Goal: Transaction & Acquisition: Purchase product/service

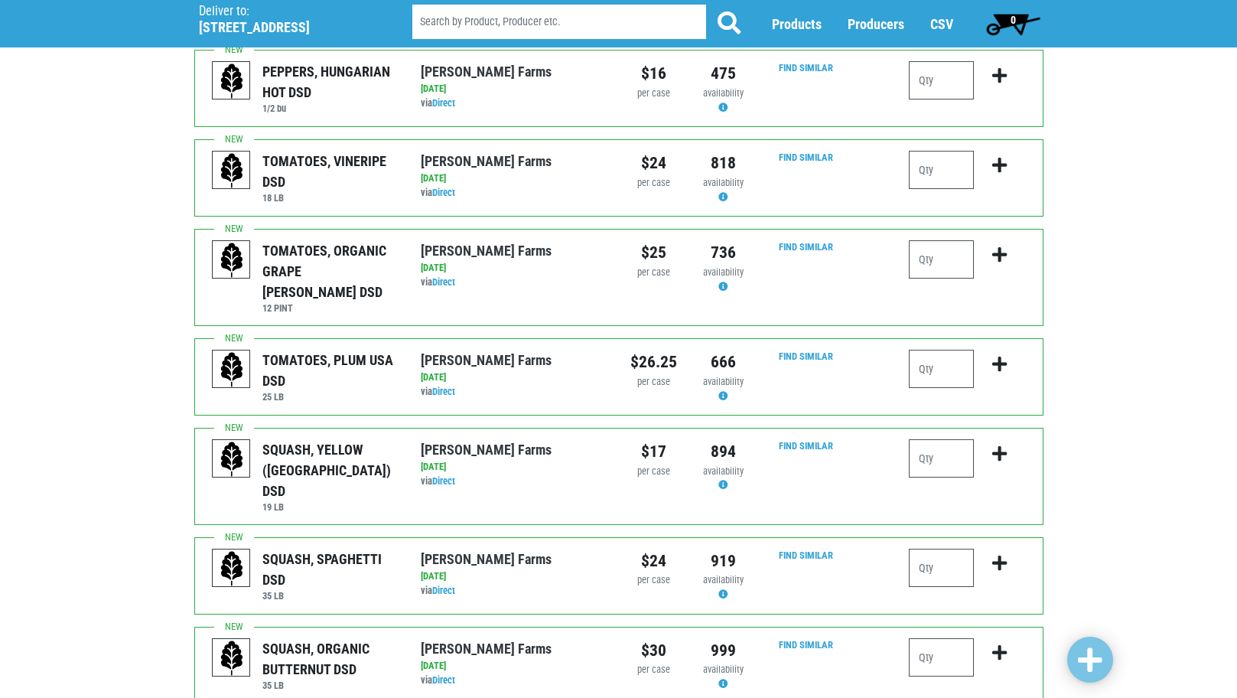
scroll to position [536, 0]
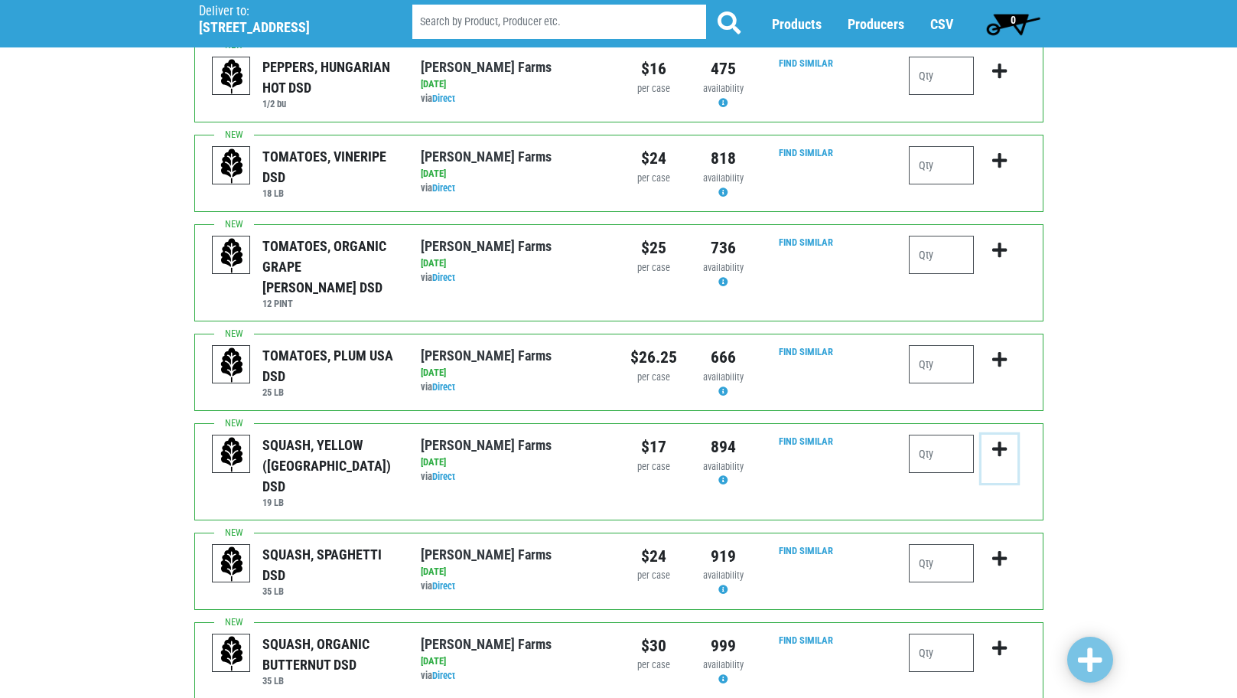
click at [982, 435] on button "submit" at bounding box center [1000, 459] width 36 height 48
click at [954, 435] on input "number" at bounding box center [941, 454] width 65 height 38
click at [955, 435] on input "0" at bounding box center [941, 454] width 65 height 38
type input "01"
click at [939, 544] on div at bounding box center [941, 569] width 65 height 51
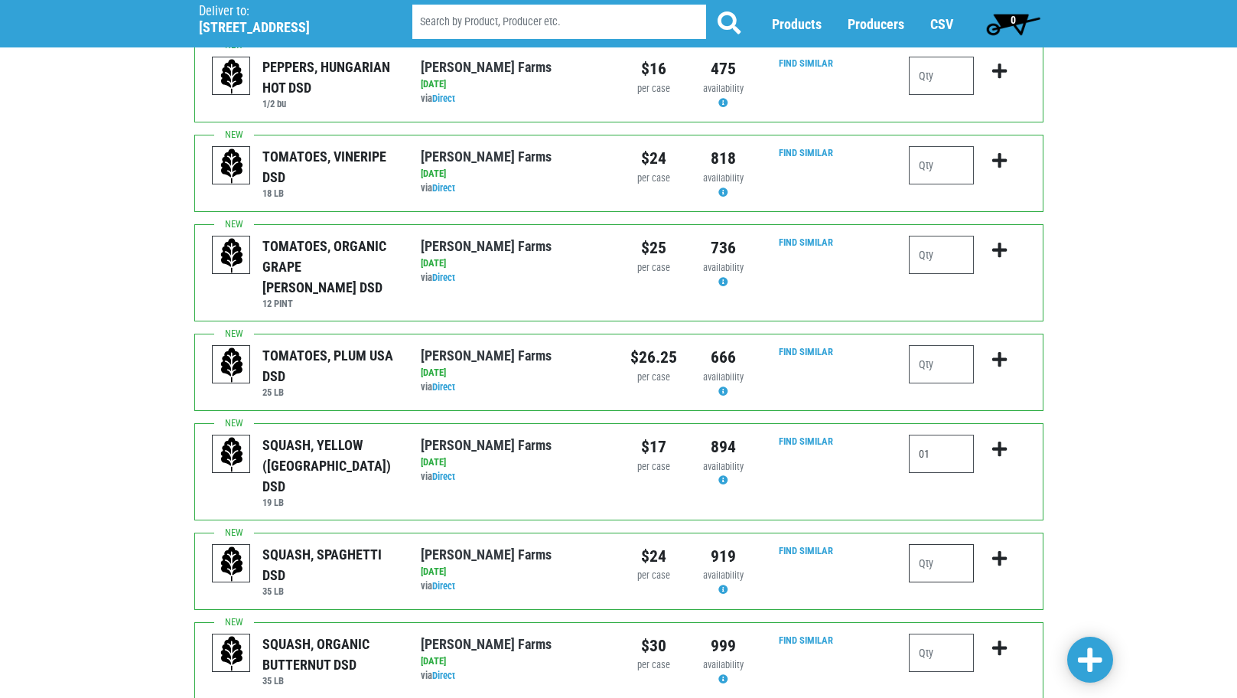
click at [942, 544] on input "number" at bounding box center [941, 563] width 65 height 38
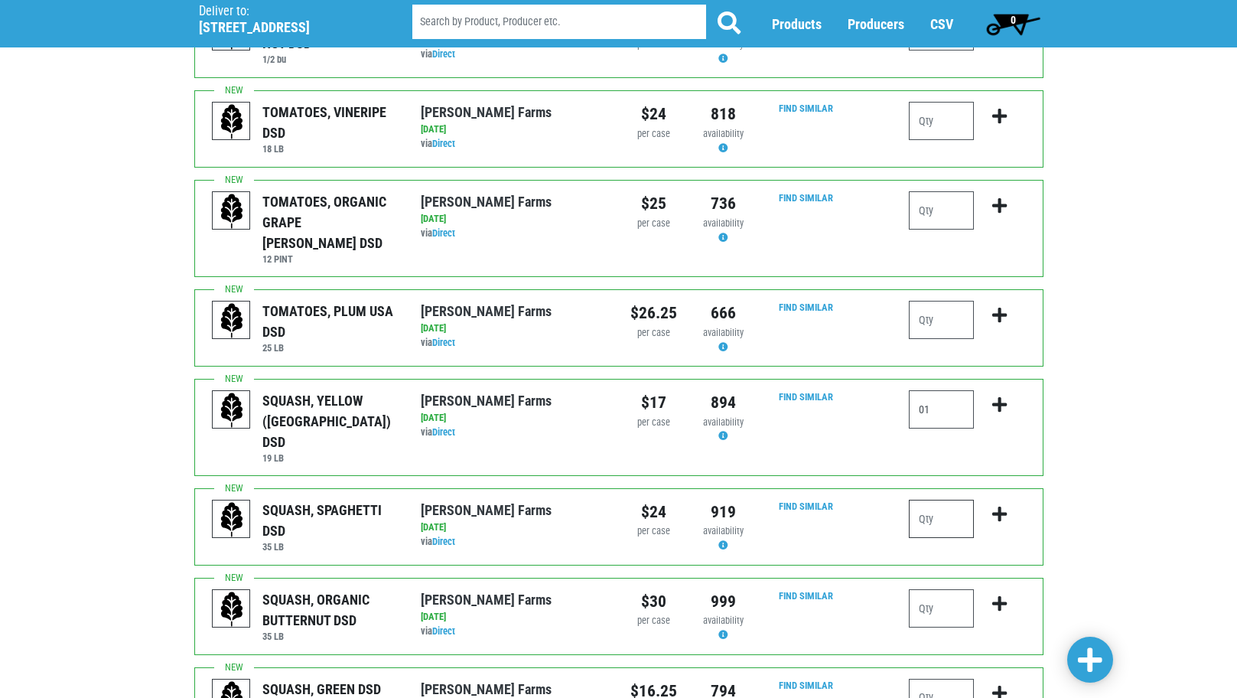
scroll to position [612, 0]
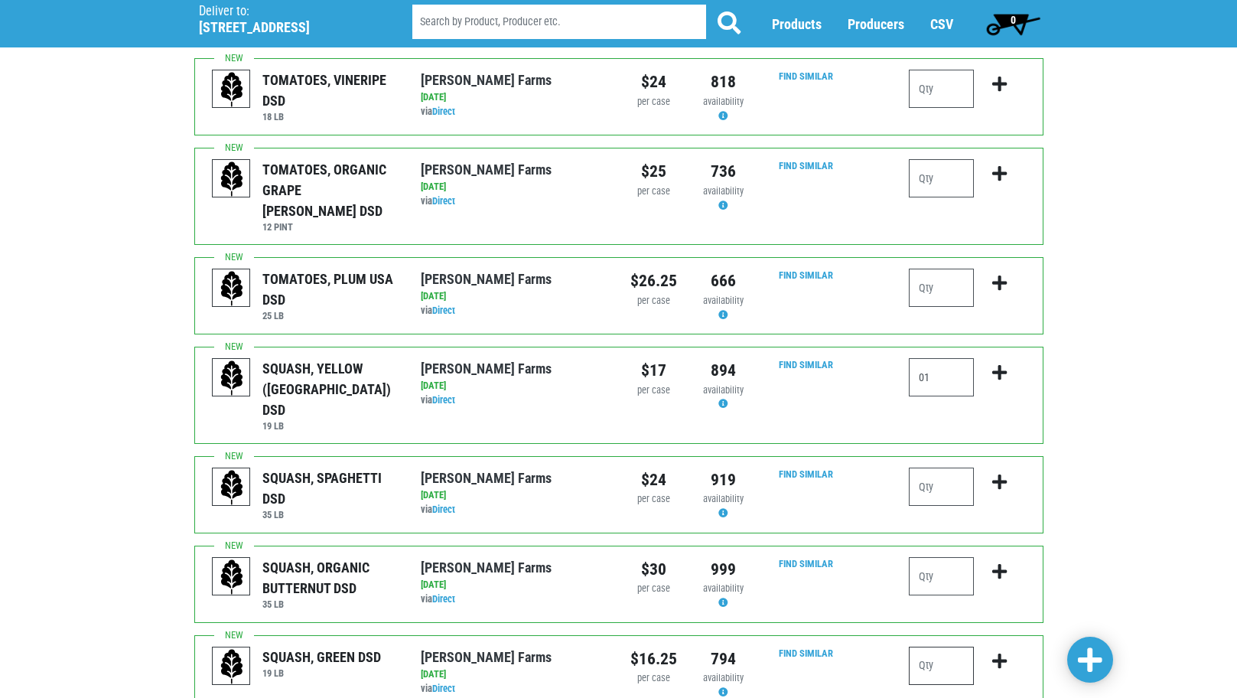
click at [934, 647] on input "number" at bounding box center [941, 666] width 65 height 38
type input "1"
drag, startPoint x: 1179, startPoint y: 536, endPoint x: 1132, endPoint y: 515, distance: 51.0
click at [1177, 534] on div "Deliver To Price Chopper, Cicero , #199 (5701 Cir Dr E, Cicero, NY 13039, USA) …" at bounding box center [618, 472] width 1237 height 2030
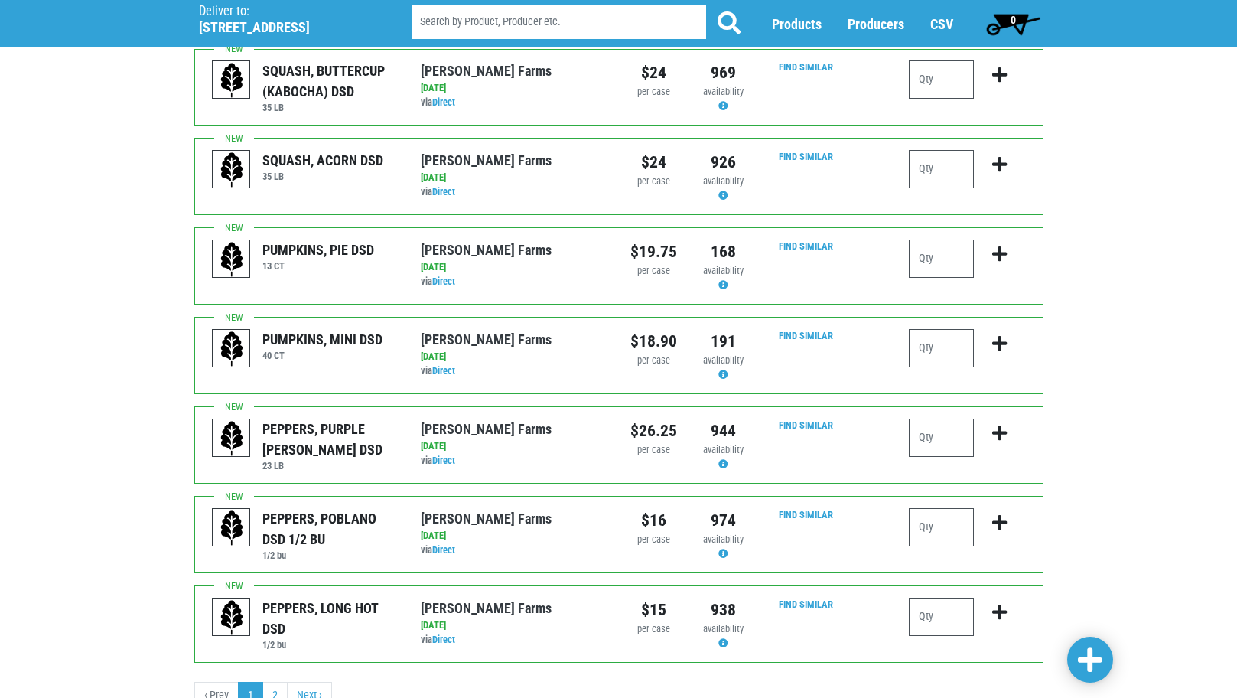
scroll to position [1301, 0]
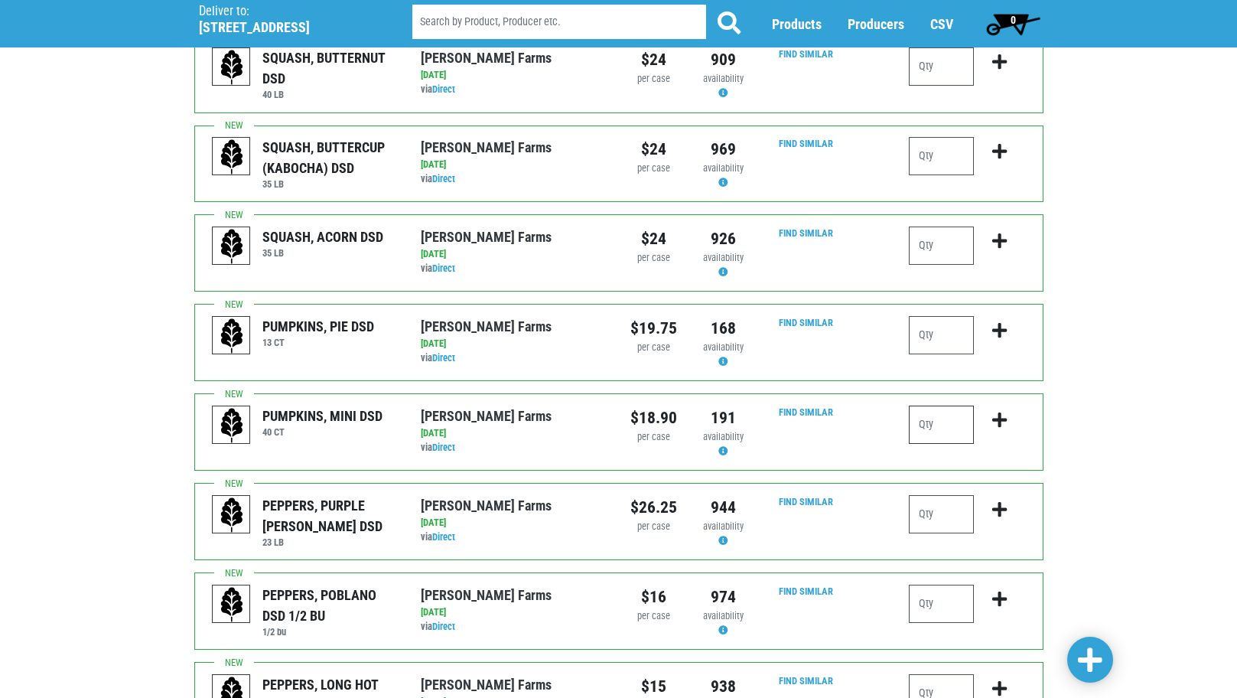
click at [944, 406] on input "number" at bounding box center [941, 425] width 65 height 38
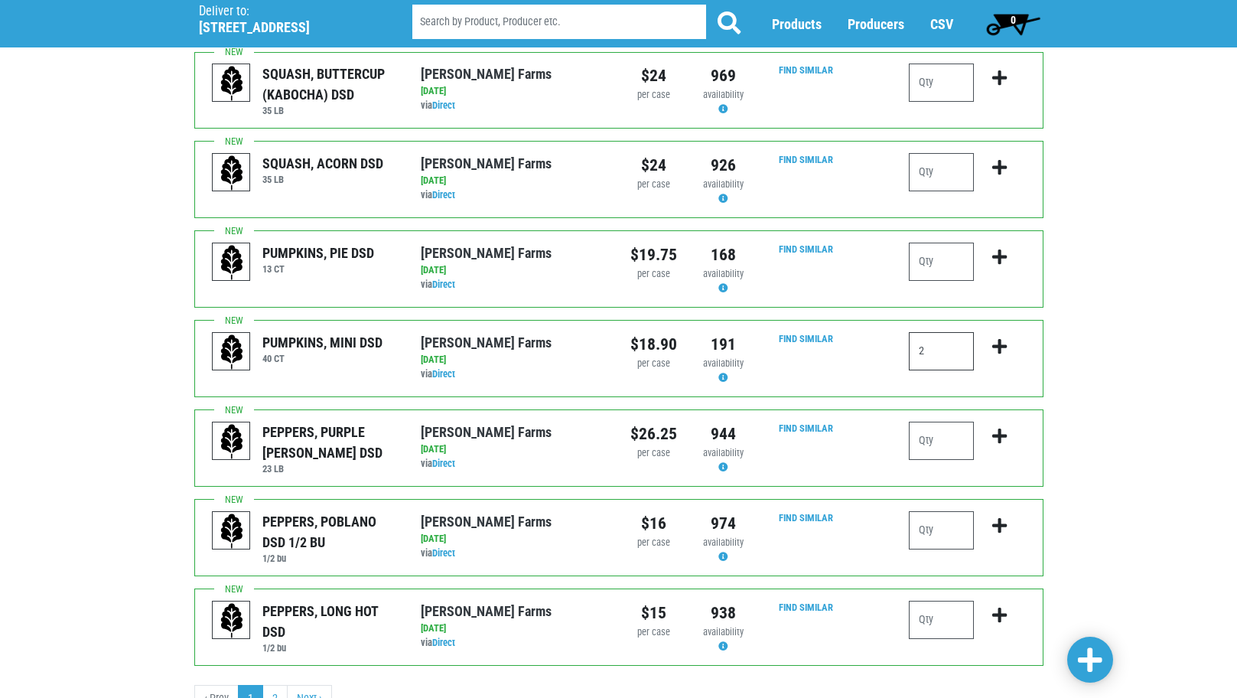
scroll to position [1377, 0]
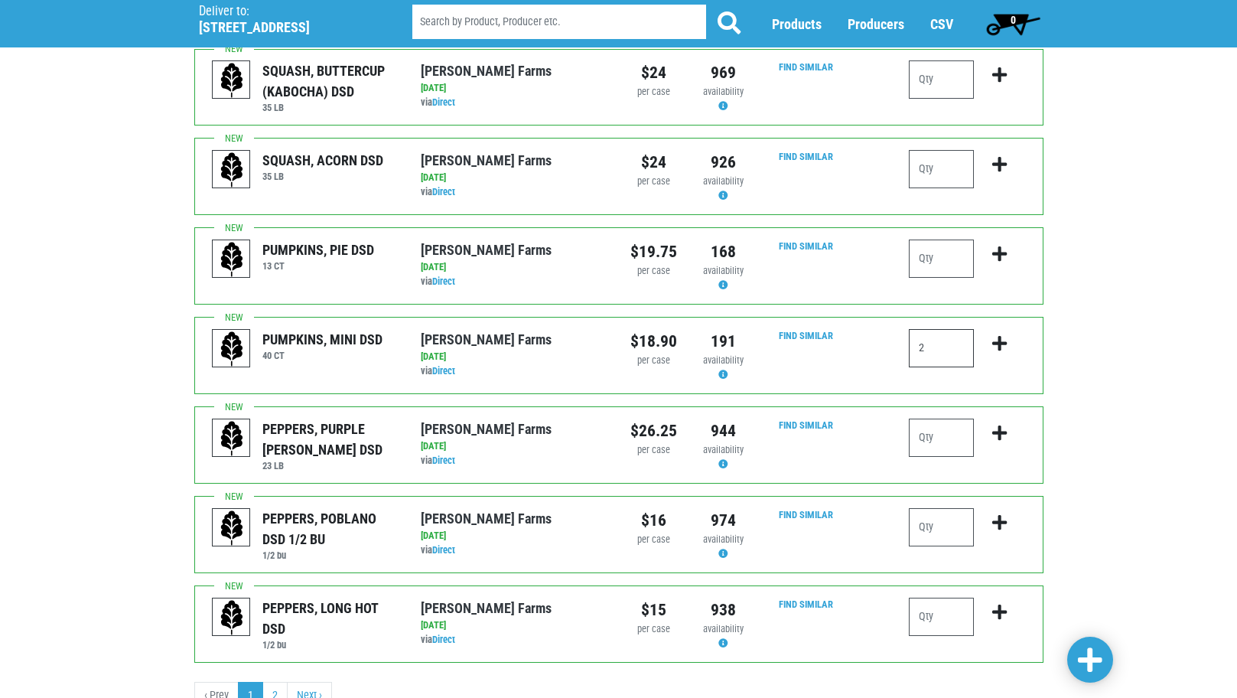
type input "2"
click at [1101, 657] on span at bounding box center [1090, 661] width 24 height 28
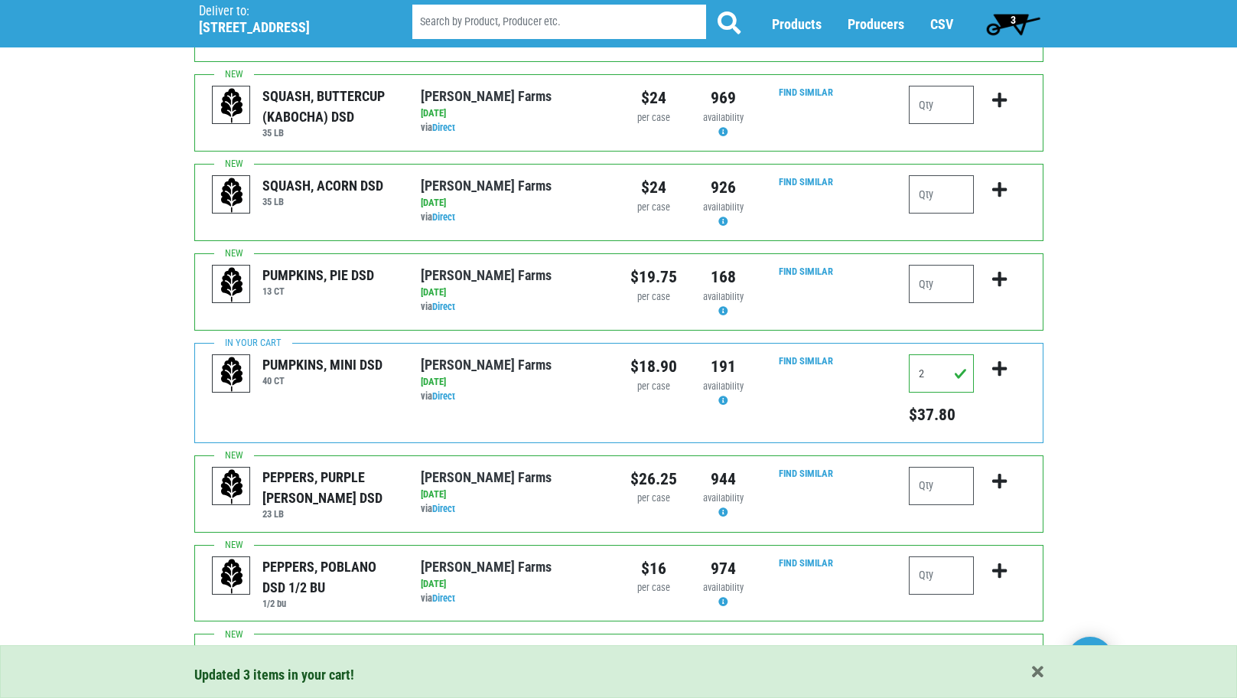
scroll to position [1423, 0]
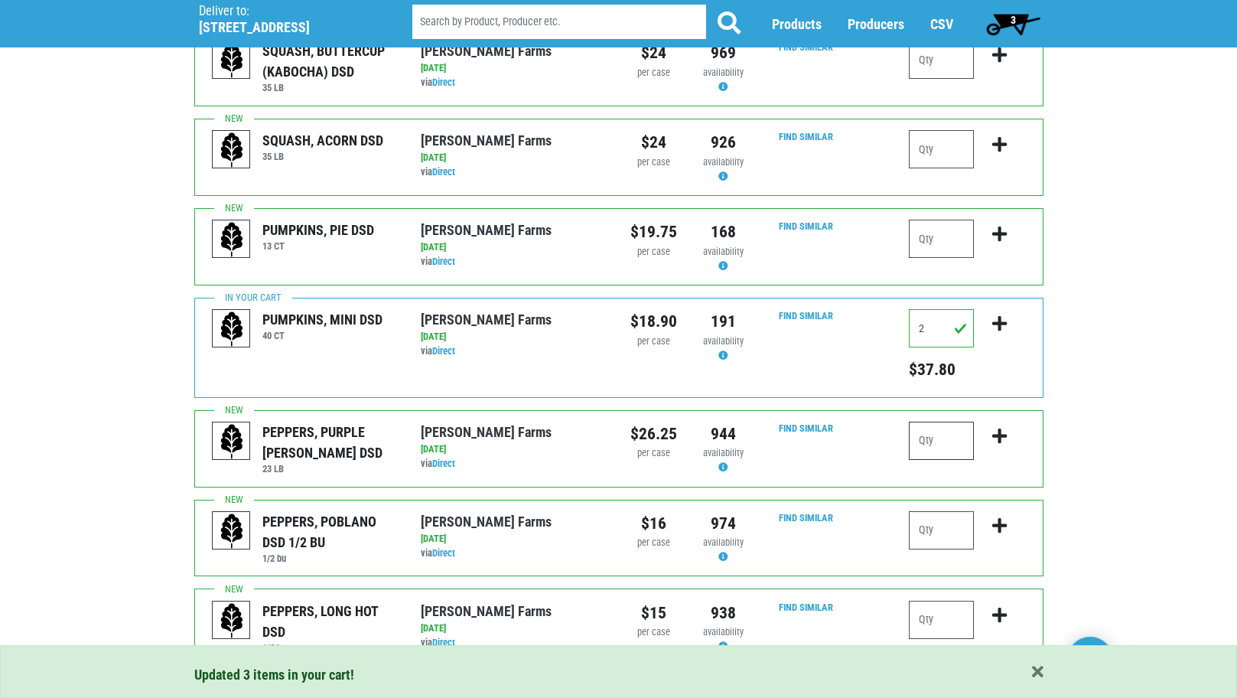
click at [928, 422] on input "number" at bounding box center [941, 441] width 65 height 38
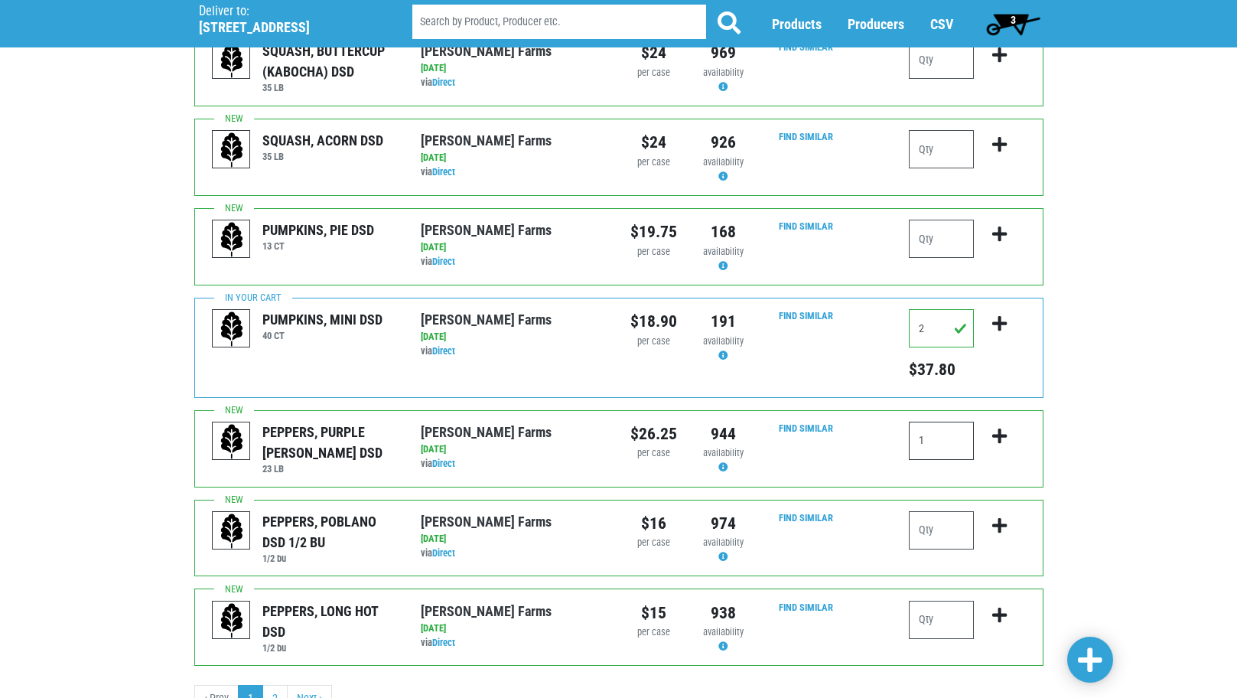
type input "1"
click at [1087, 674] on span at bounding box center [1090, 661] width 24 height 32
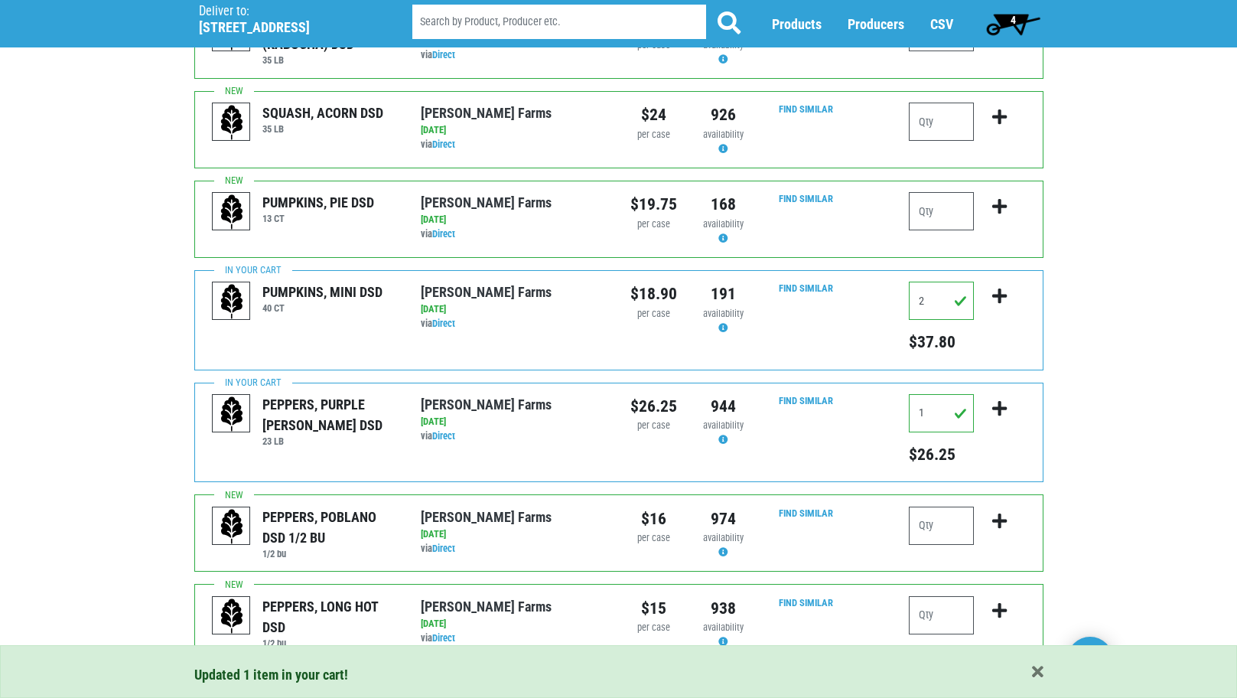
scroll to position [1470, 0]
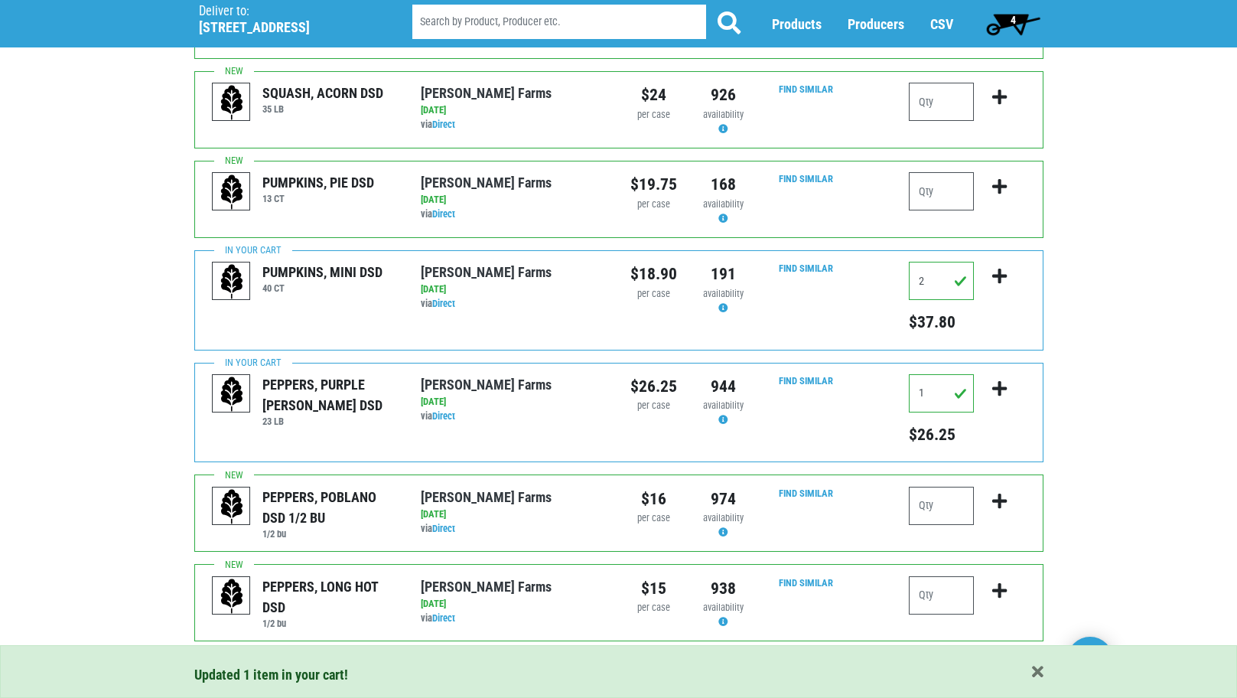
click at [304, 660] on link "Next ›" at bounding box center [309, 674] width 45 height 28
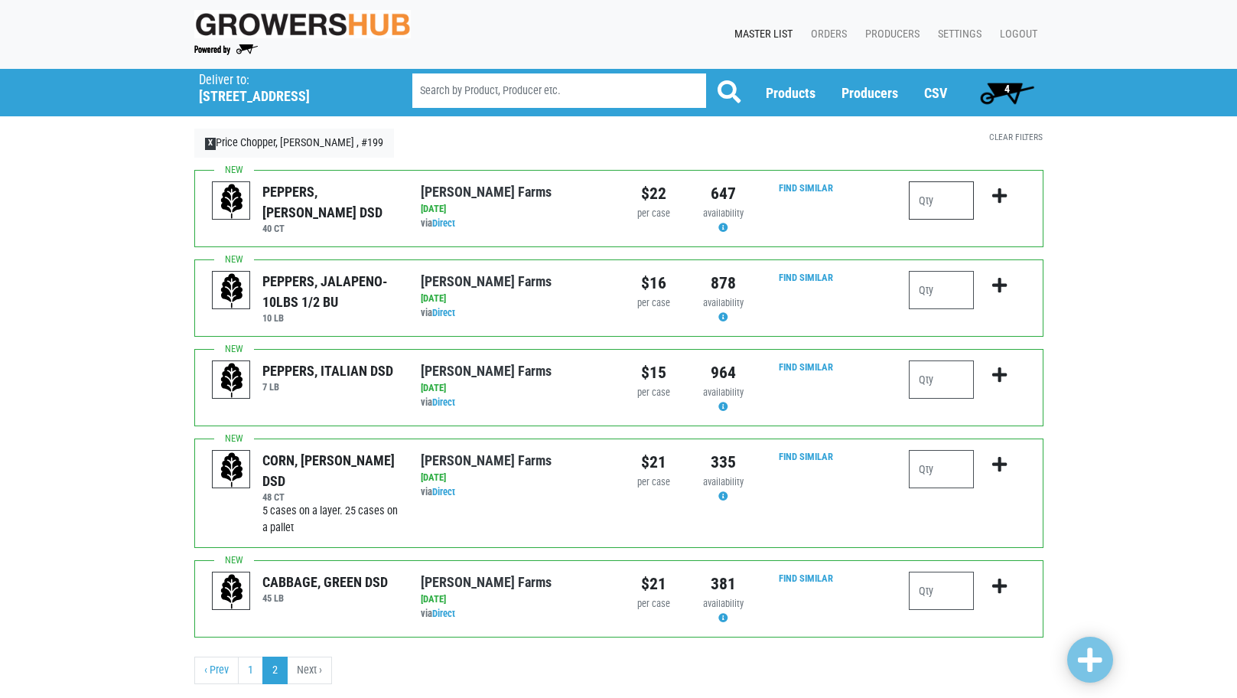
click at [948, 200] on input "number" at bounding box center [941, 200] width 65 height 38
type input "4"
type input "5"
click at [944, 470] on input "number" at bounding box center [941, 469] width 65 height 38
type input "10"
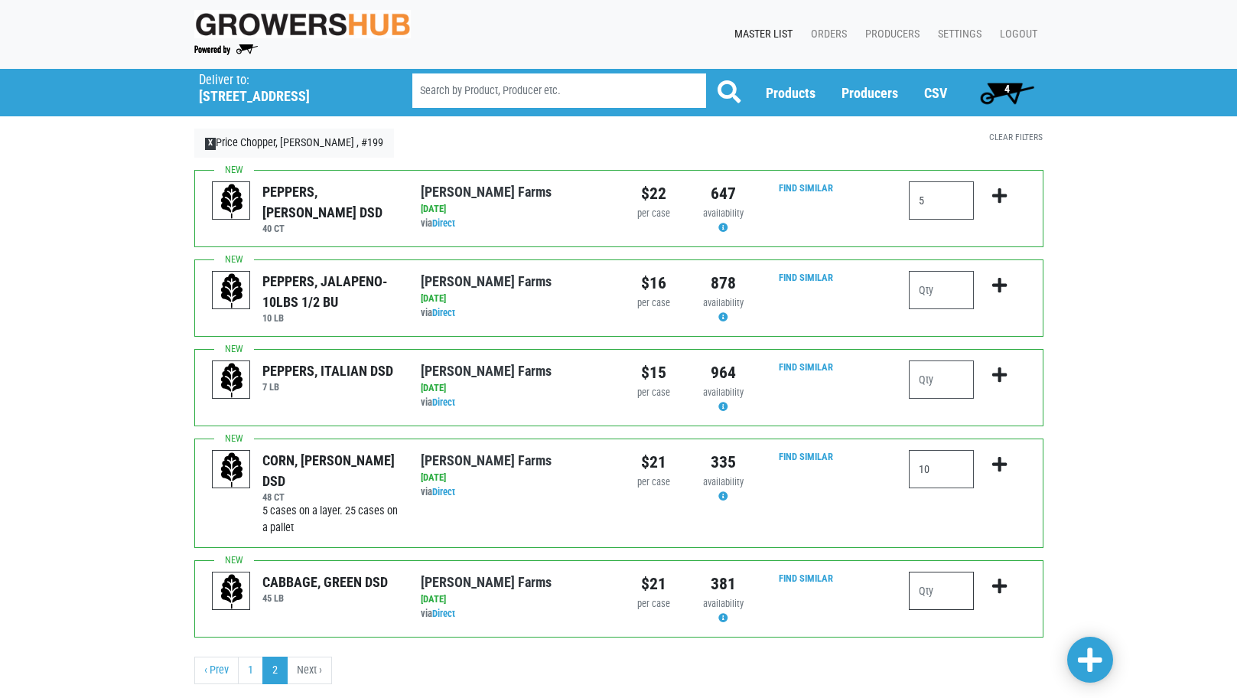
click at [935, 591] on input "number" at bounding box center [941, 591] width 65 height 38
type input "3"
drag, startPoint x: 1095, startPoint y: 656, endPoint x: 1155, endPoint y: 627, distance: 66.4
click at [1095, 658] on span at bounding box center [1090, 661] width 24 height 28
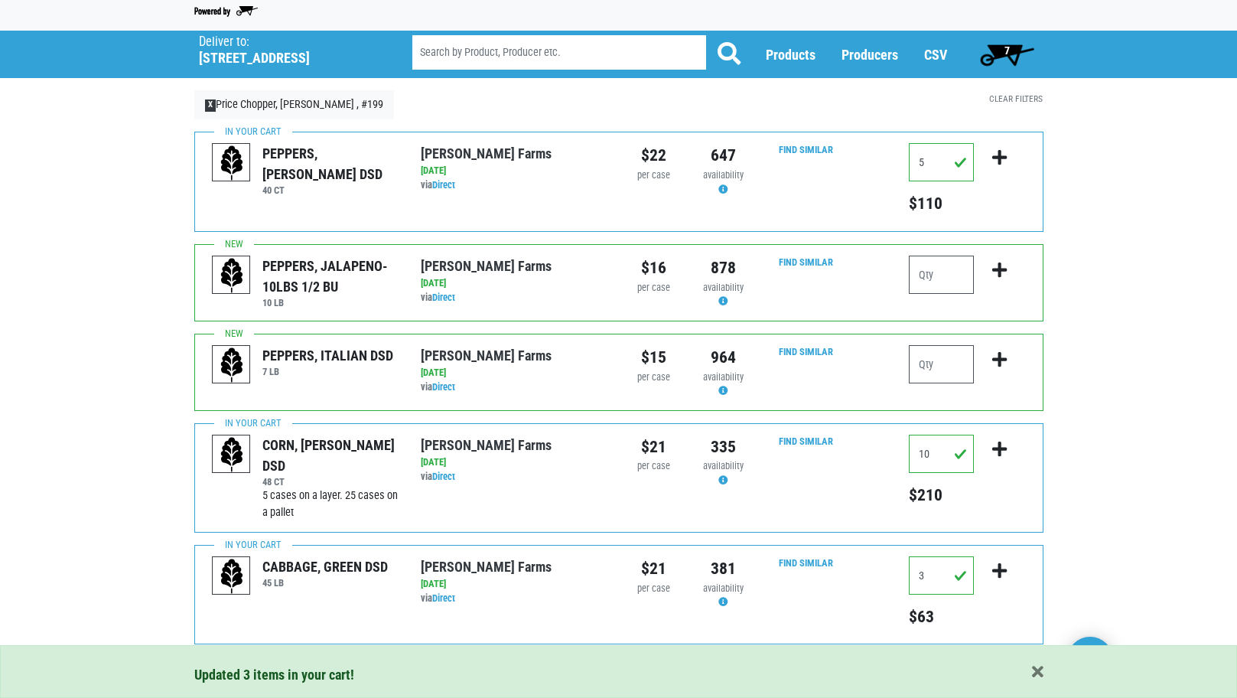
scroll to position [82, 0]
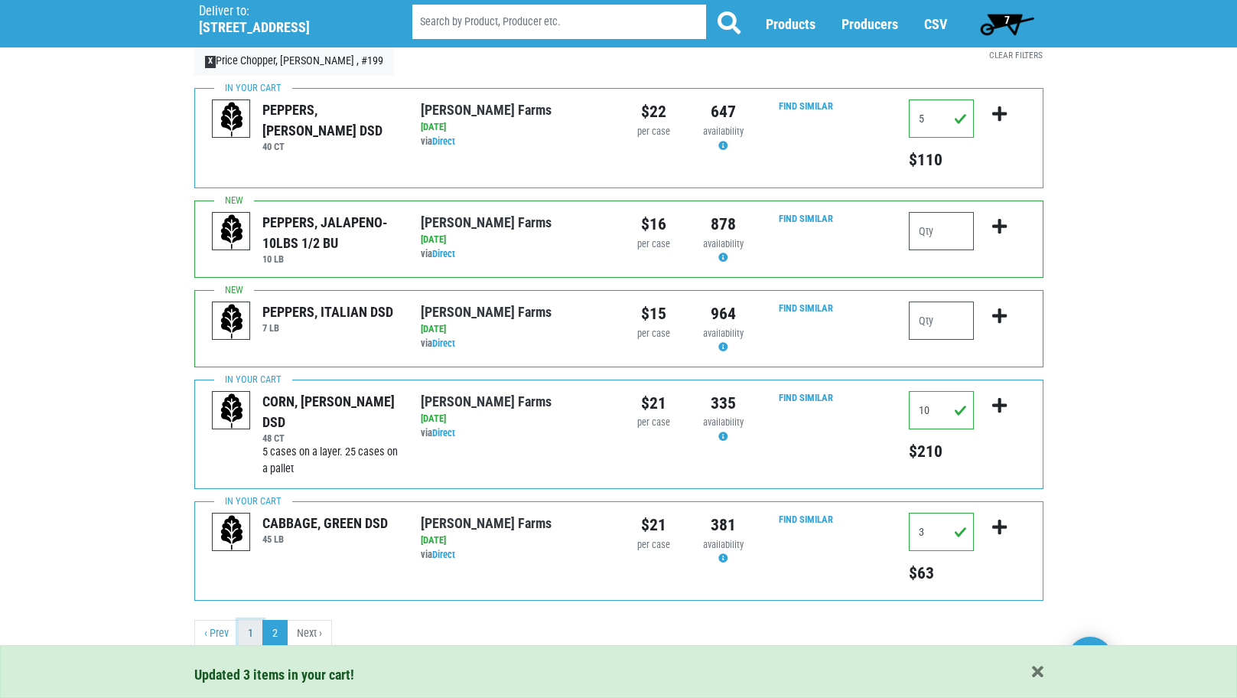
click at [243, 636] on link "1" at bounding box center [250, 634] width 25 height 28
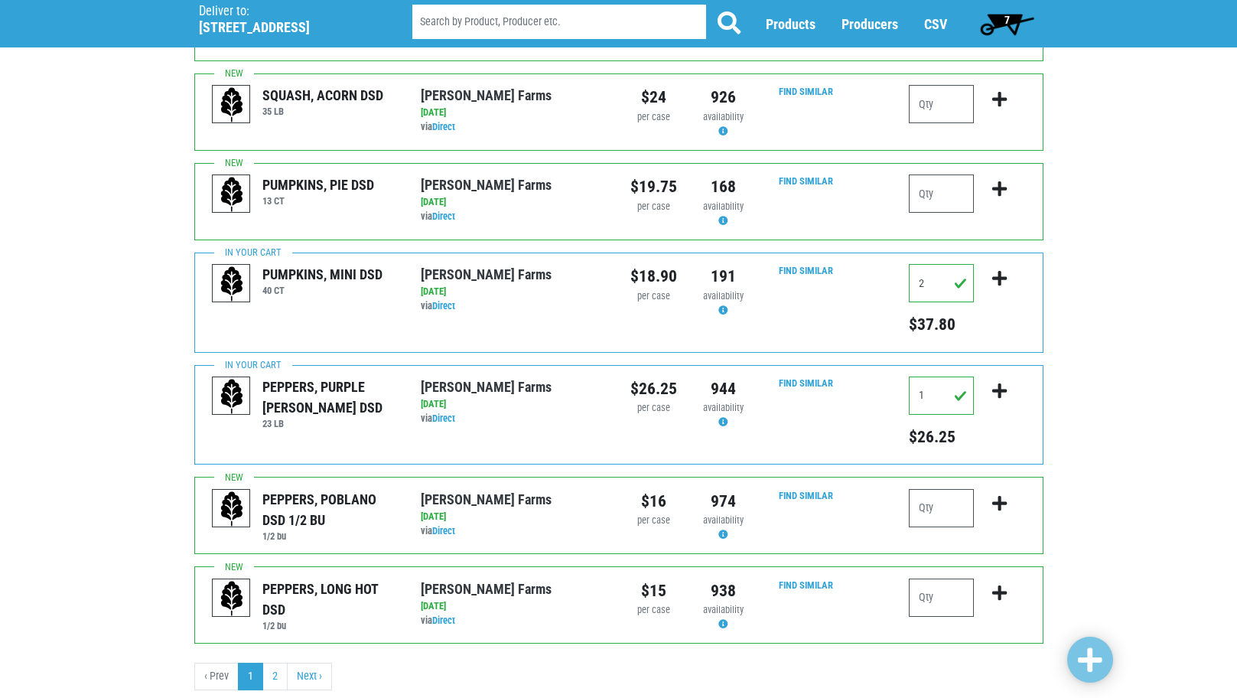
scroll to position [1470, 0]
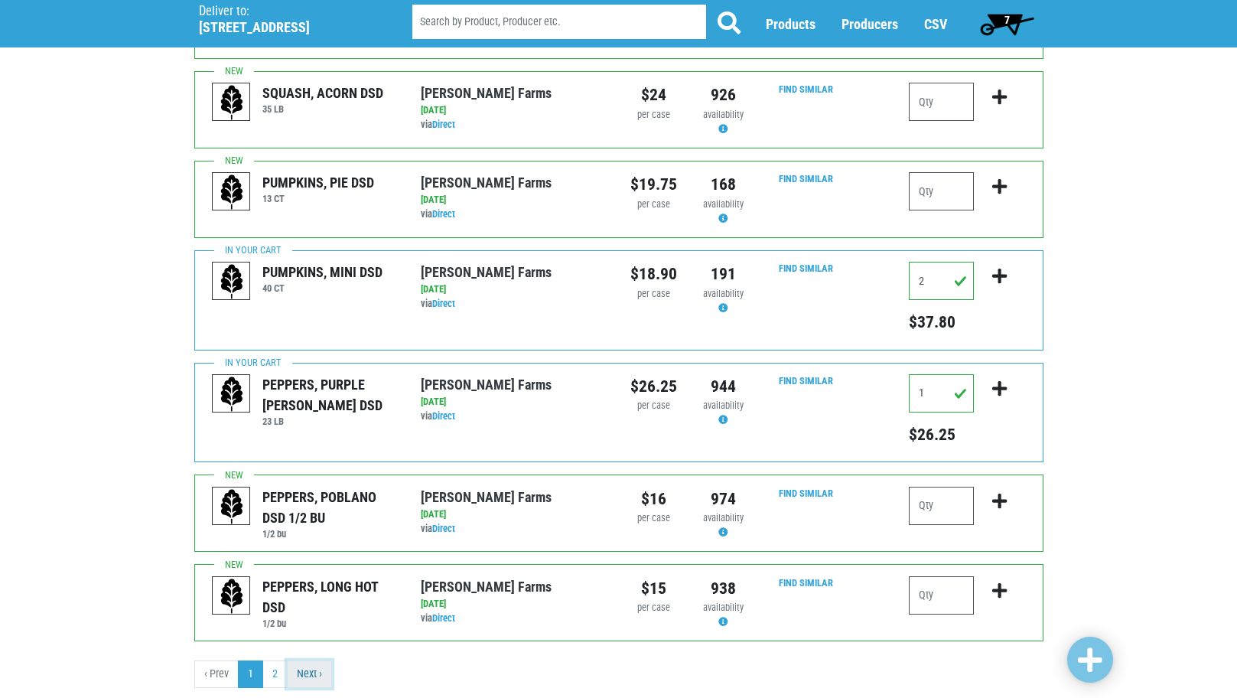
click at [308, 660] on link "Next ›" at bounding box center [309, 674] width 45 height 28
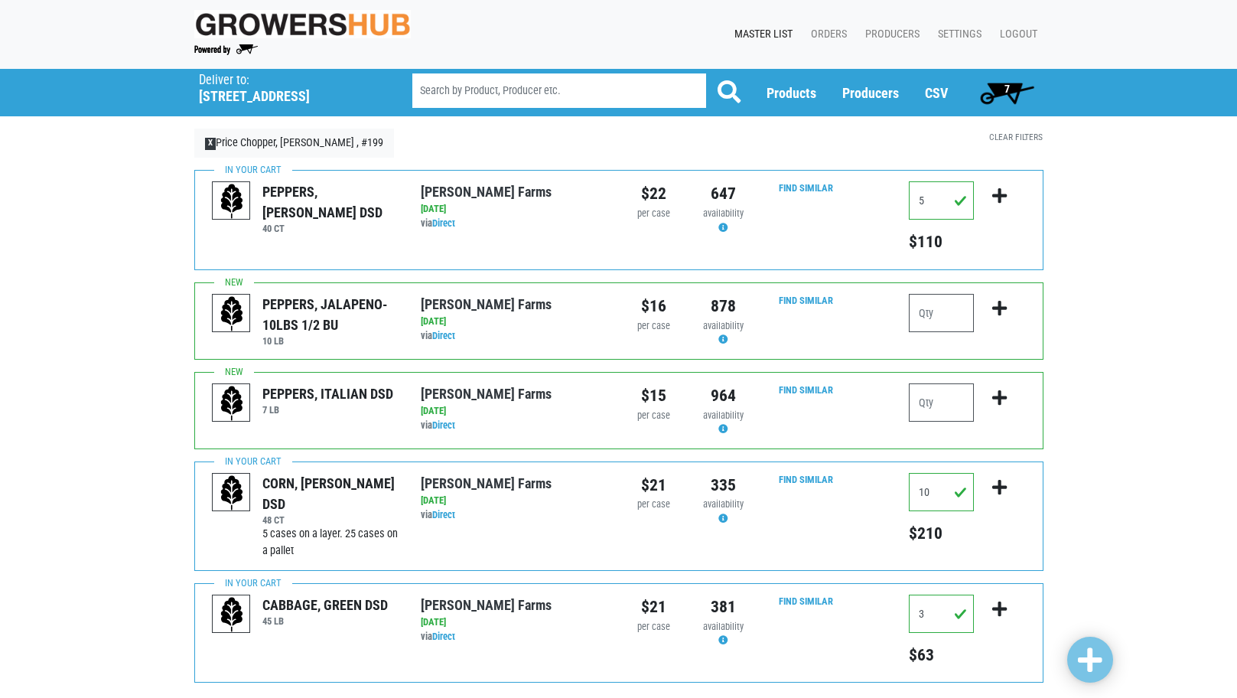
click at [998, 104] on span "7" at bounding box center [1007, 92] width 68 height 31
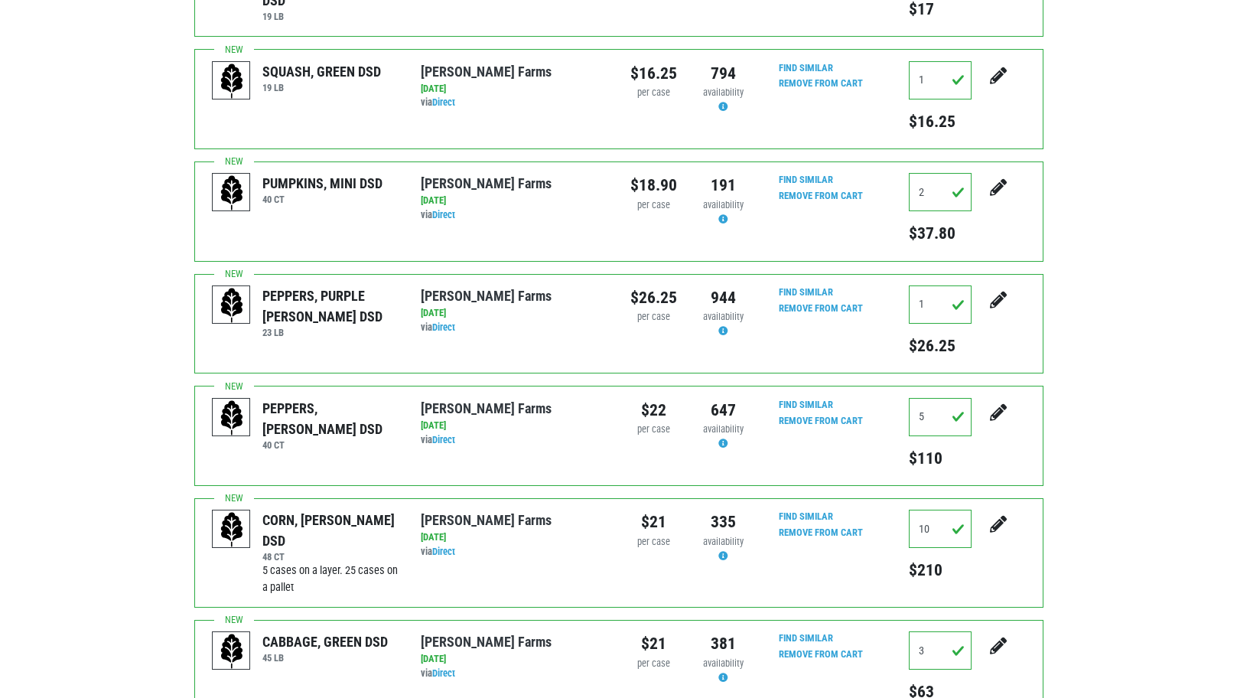
scroll to position [383, 0]
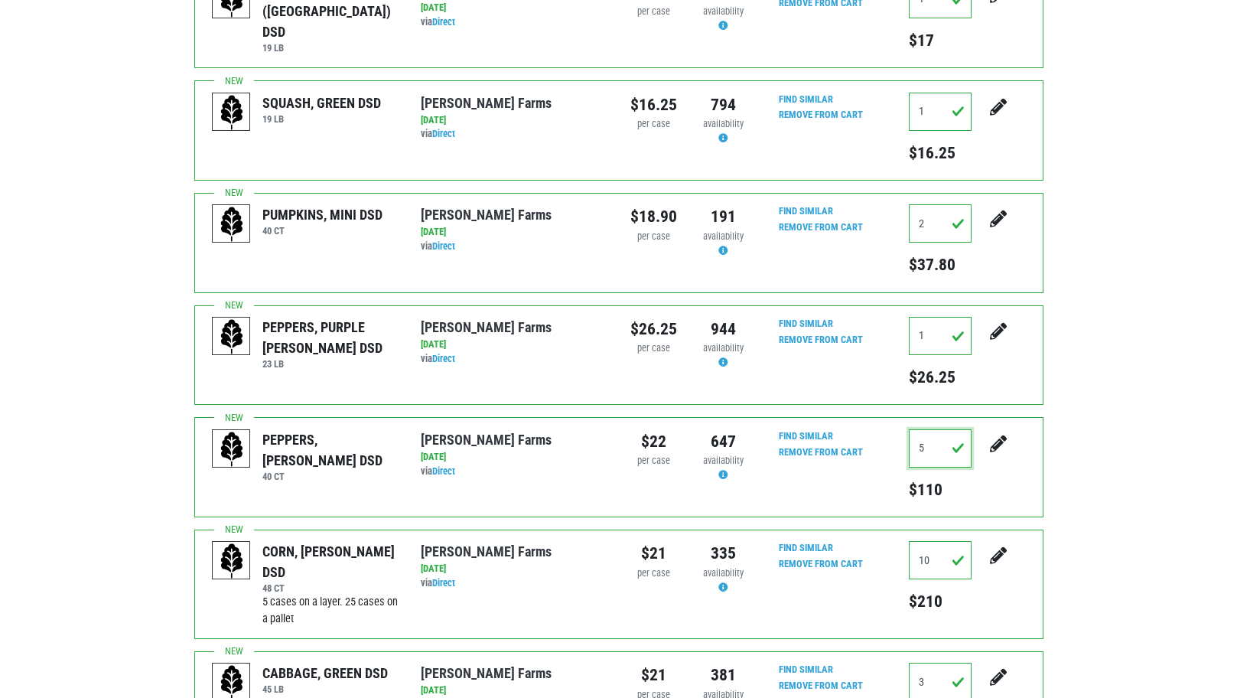
click at [932, 429] on input "5" at bounding box center [940, 448] width 63 height 38
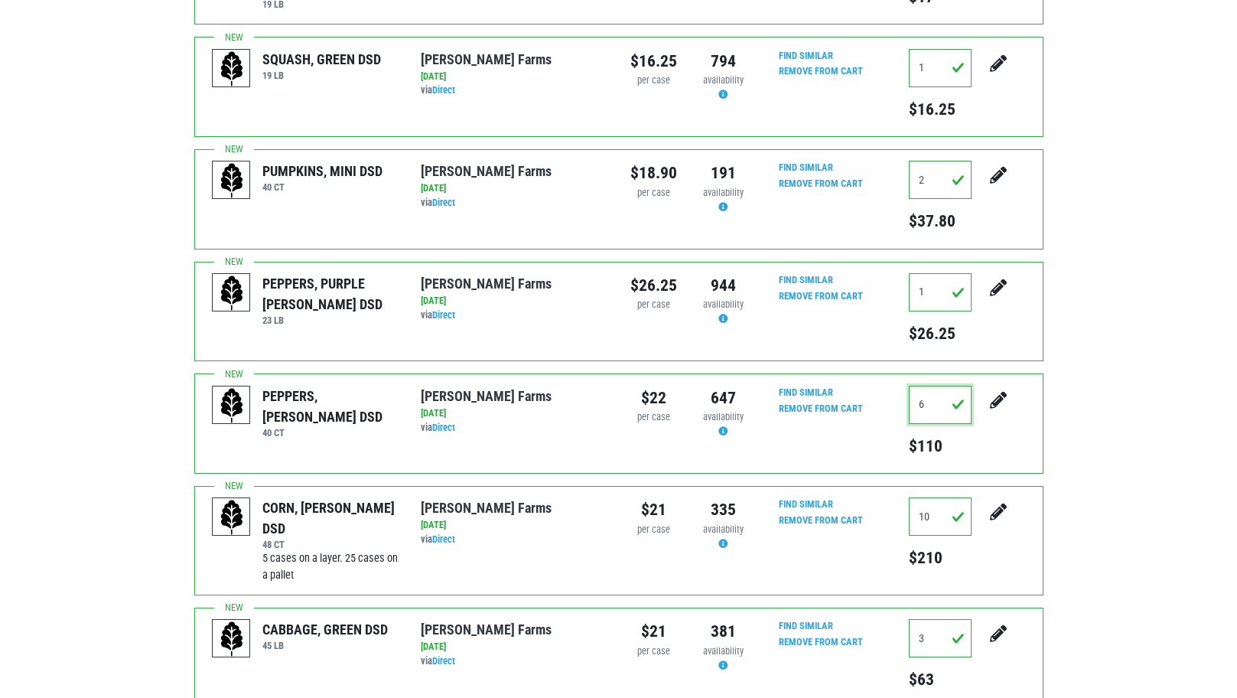
scroll to position [230, 0]
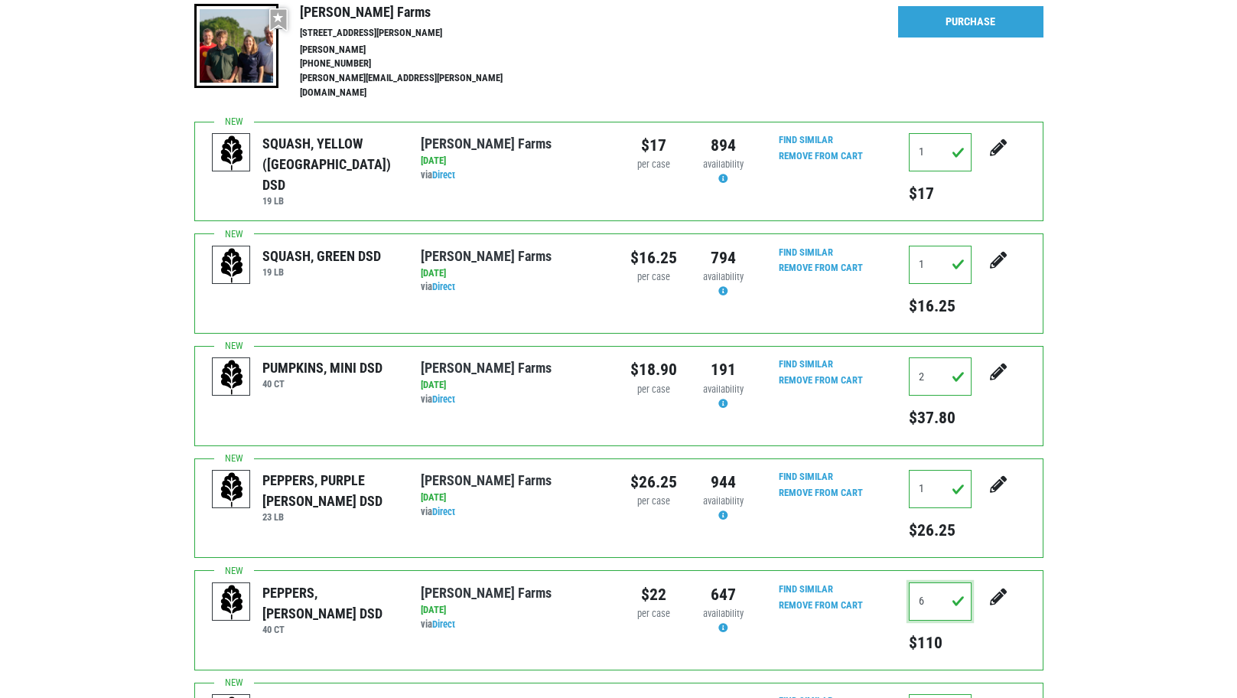
type input "6"
click at [1001, 476] on icon "submit" at bounding box center [998, 484] width 17 height 17
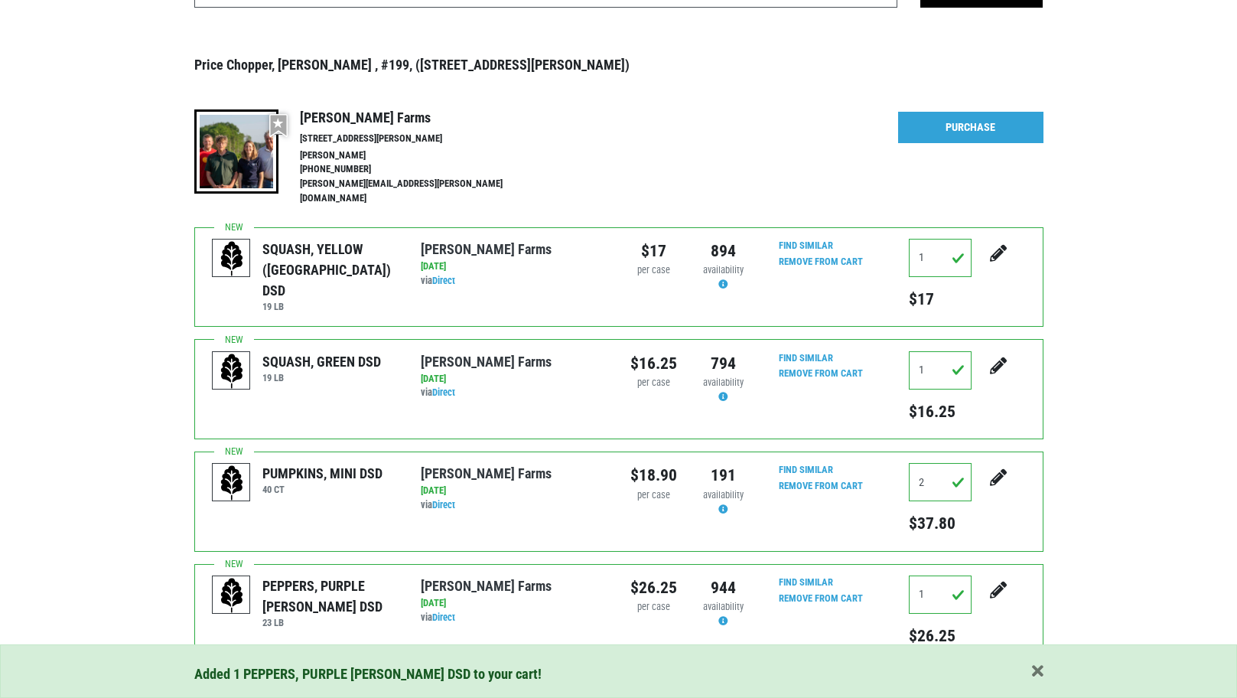
scroll to position [230, 0]
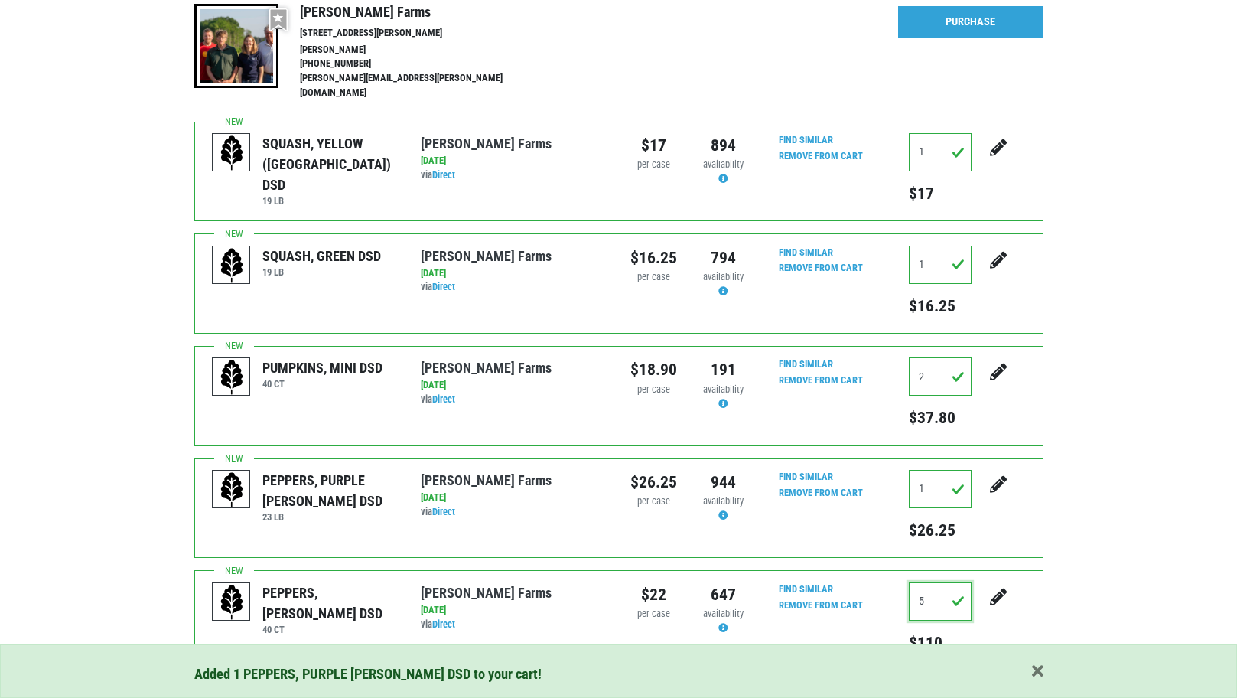
click at [934, 588] on input "5" at bounding box center [940, 601] width 63 height 38
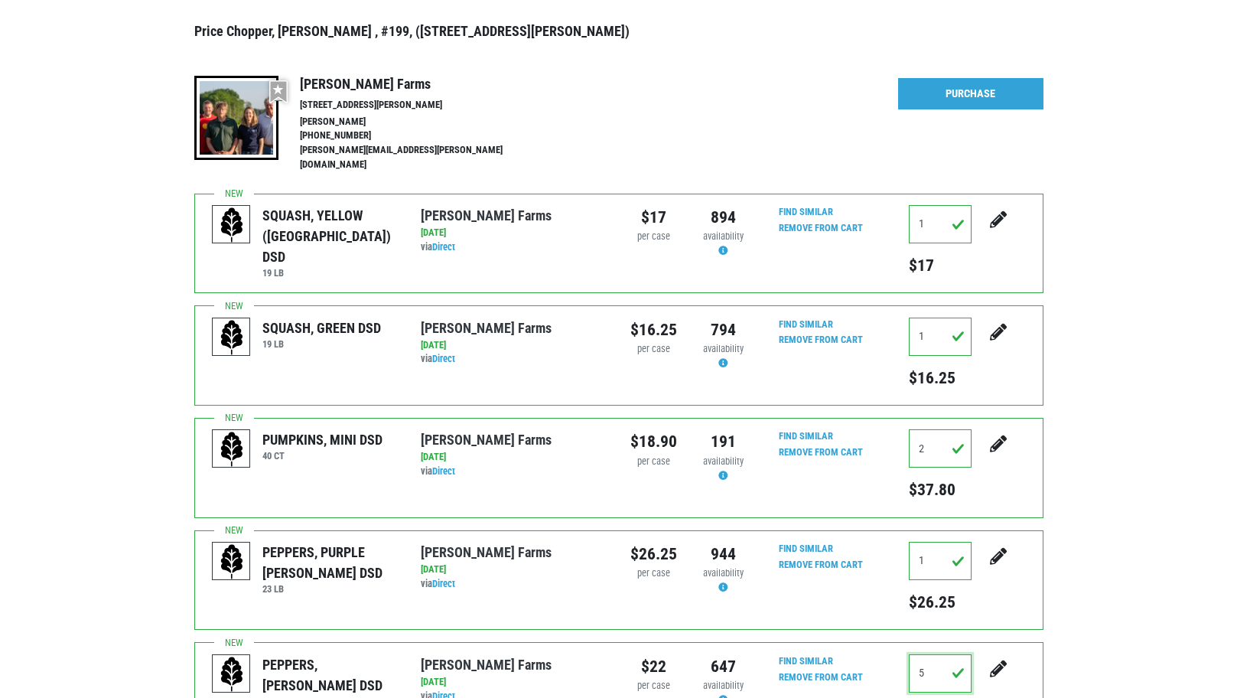
scroll to position [0, 0]
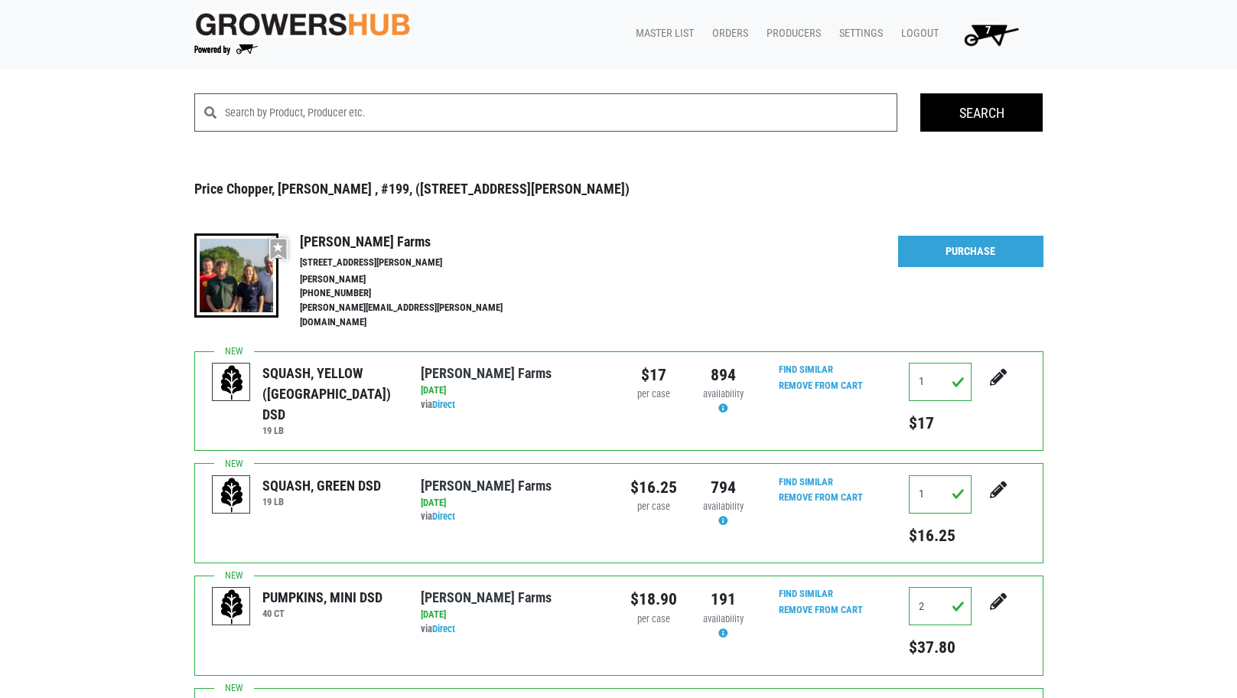
click at [996, 31] on span "7" at bounding box center [988, 36] width 86 height 28
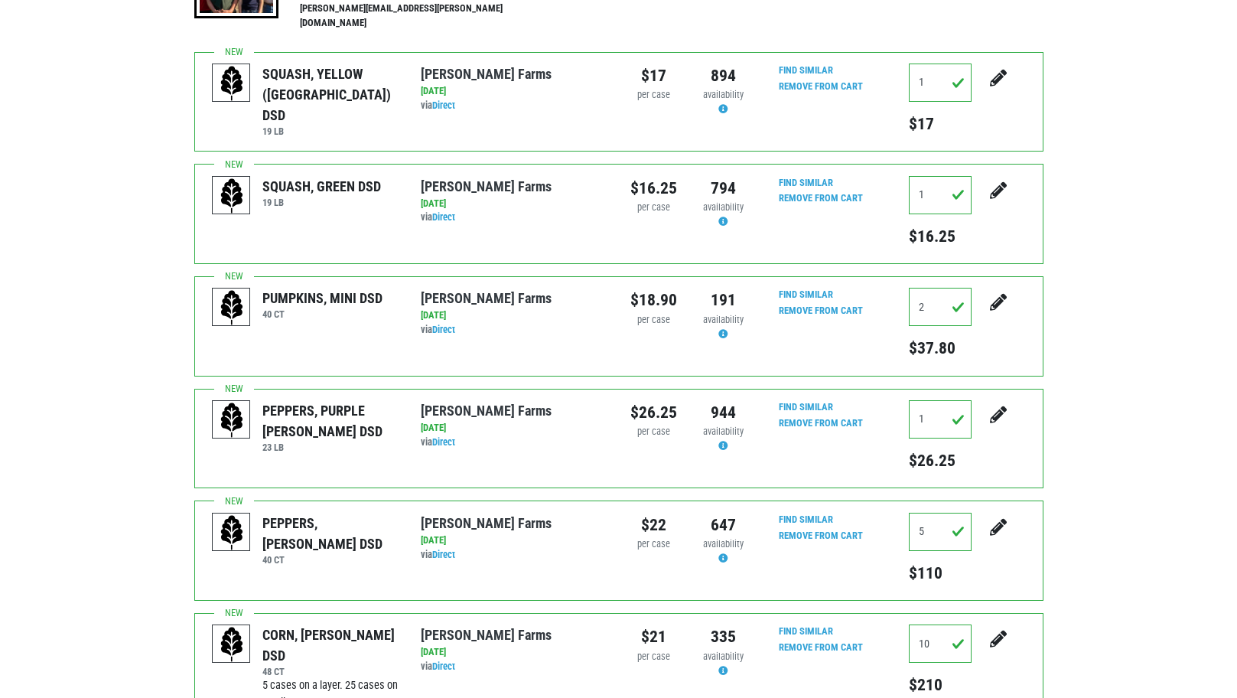
scroll to position [306, 0]
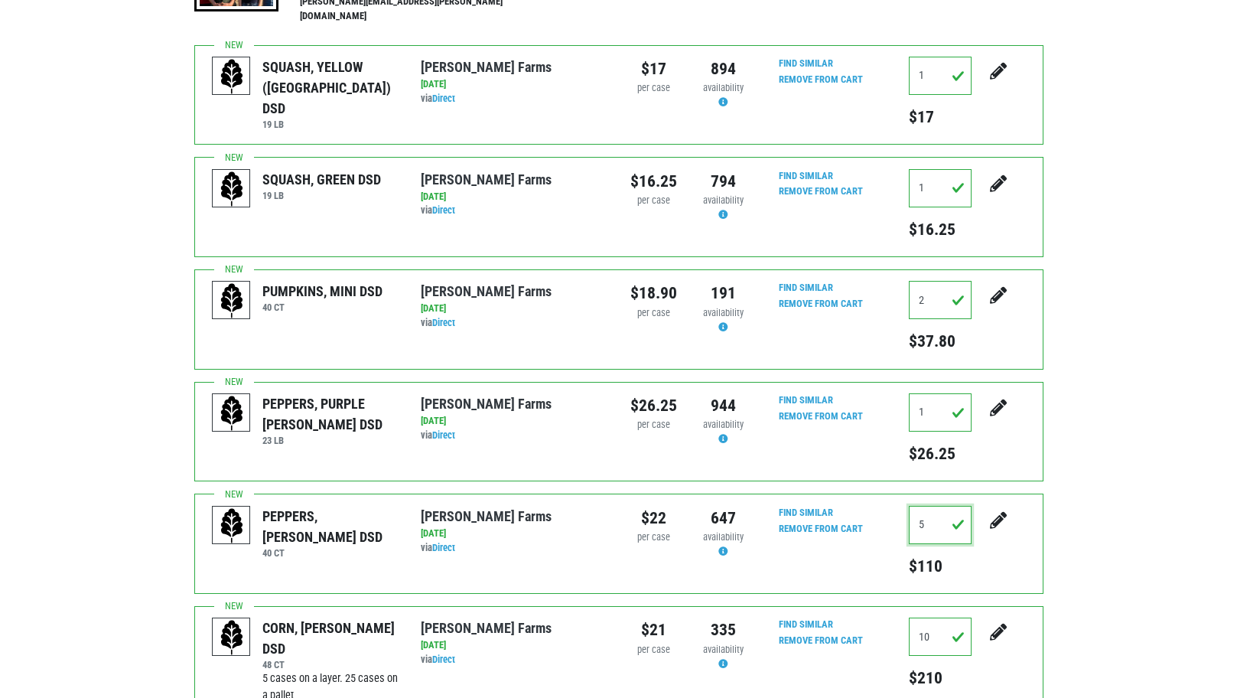
click at [941, 522] on input "5" at bounding box center [940, 525] width 63 height 38
type input "6"
click at [1177, 256] on div "Search Price Chopper, Cicero , #199, (5701 Cir Dr E, Cicero, NY 13039, USA) Pre…" at bounding box center [618, 375] width 1237 height 1177
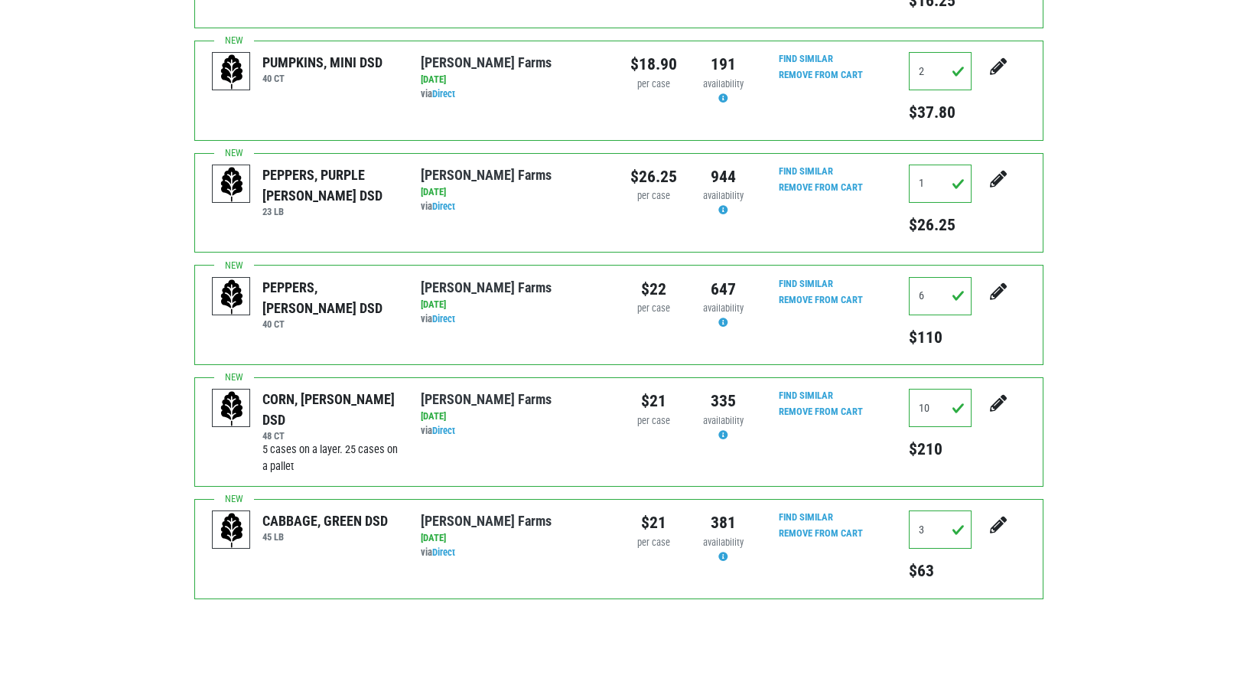
scroll to position [558, 0]
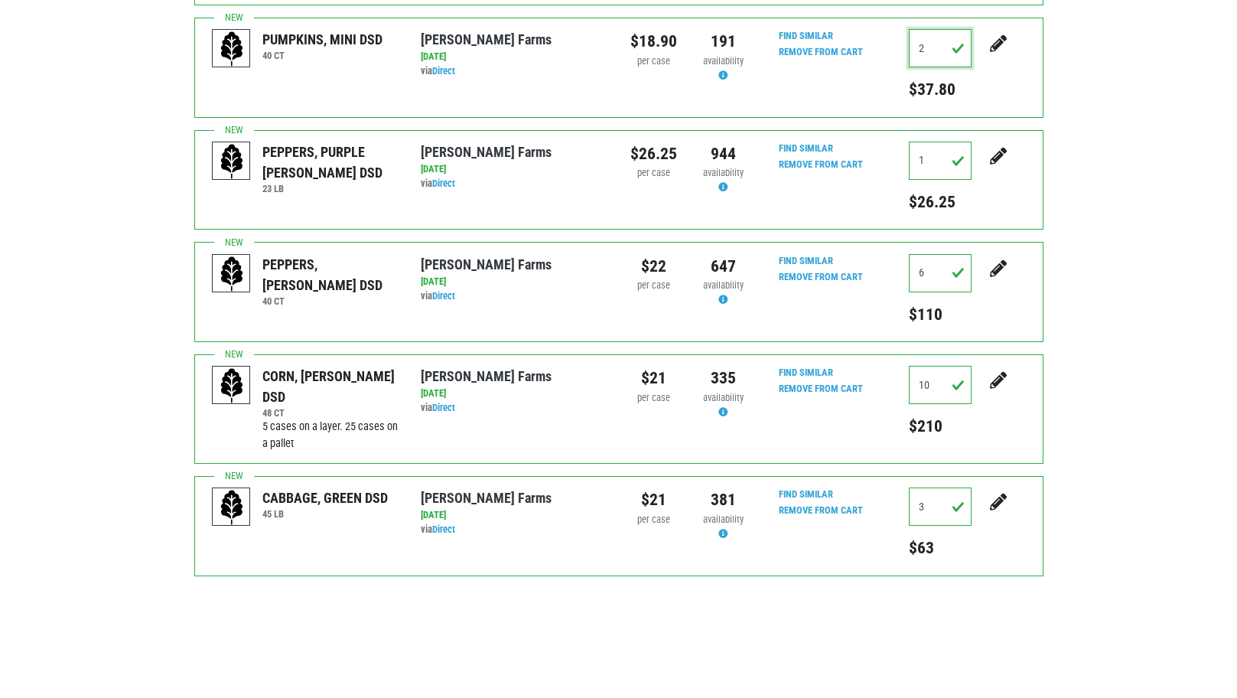
click at [947, 37] on input "2" at bounding box center [940, 48] width 63 height 38
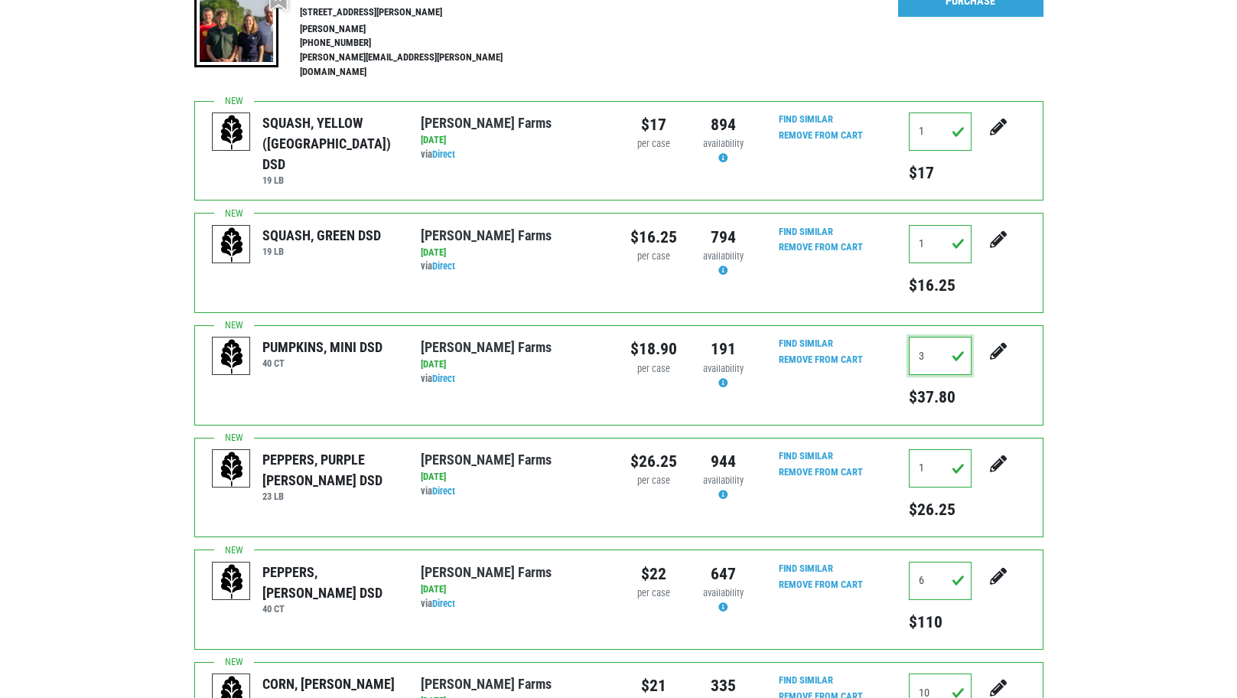
scroll to position [99, 0]
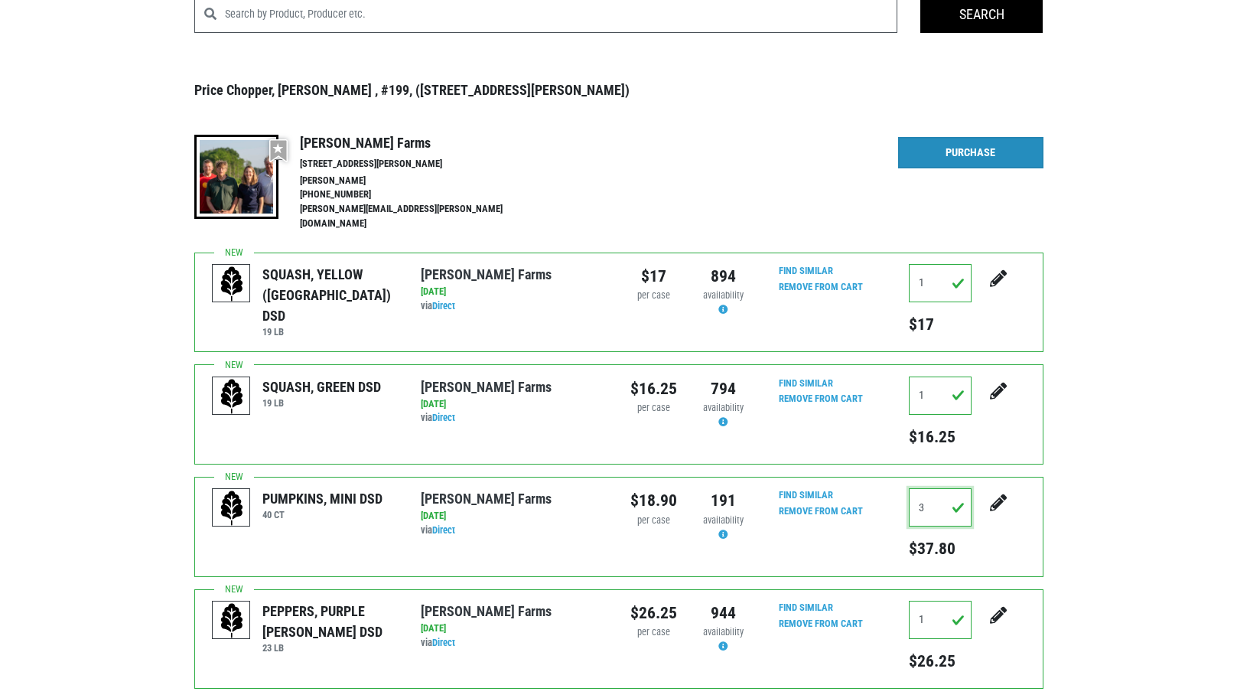
type input "3"
click at [955, 153] on link "Purchase" at bounding box center [970, 153] width 145 height 32
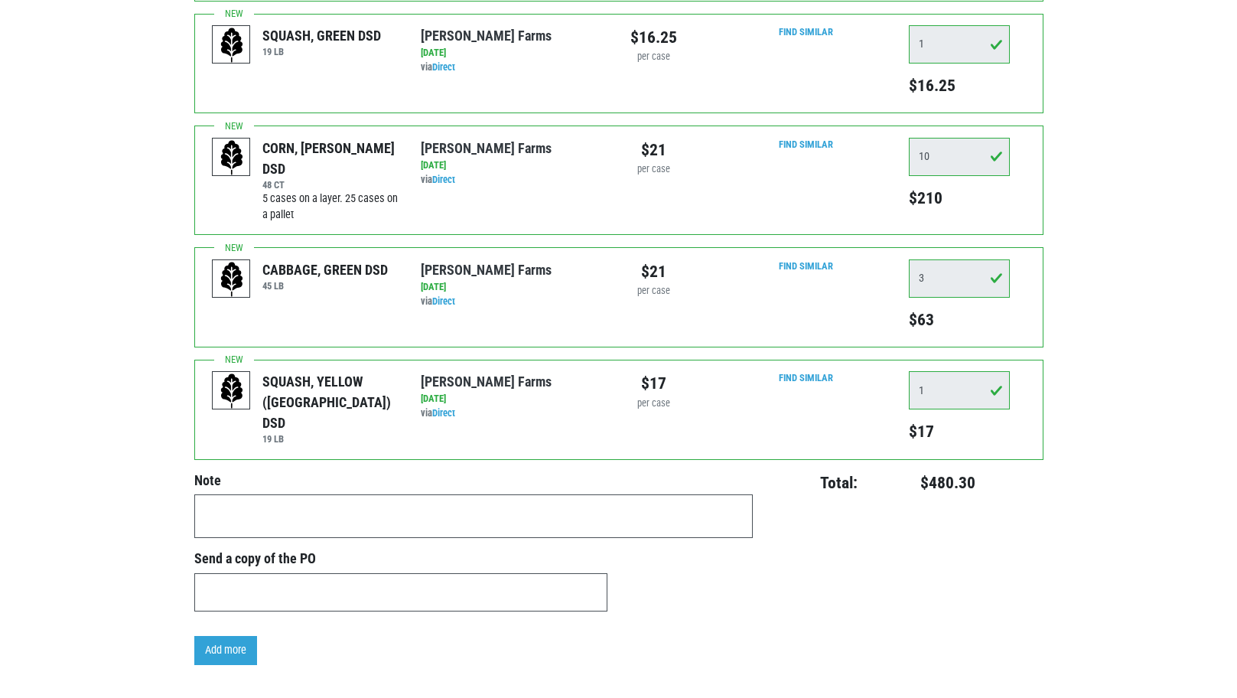
scroll to position [732, 0]
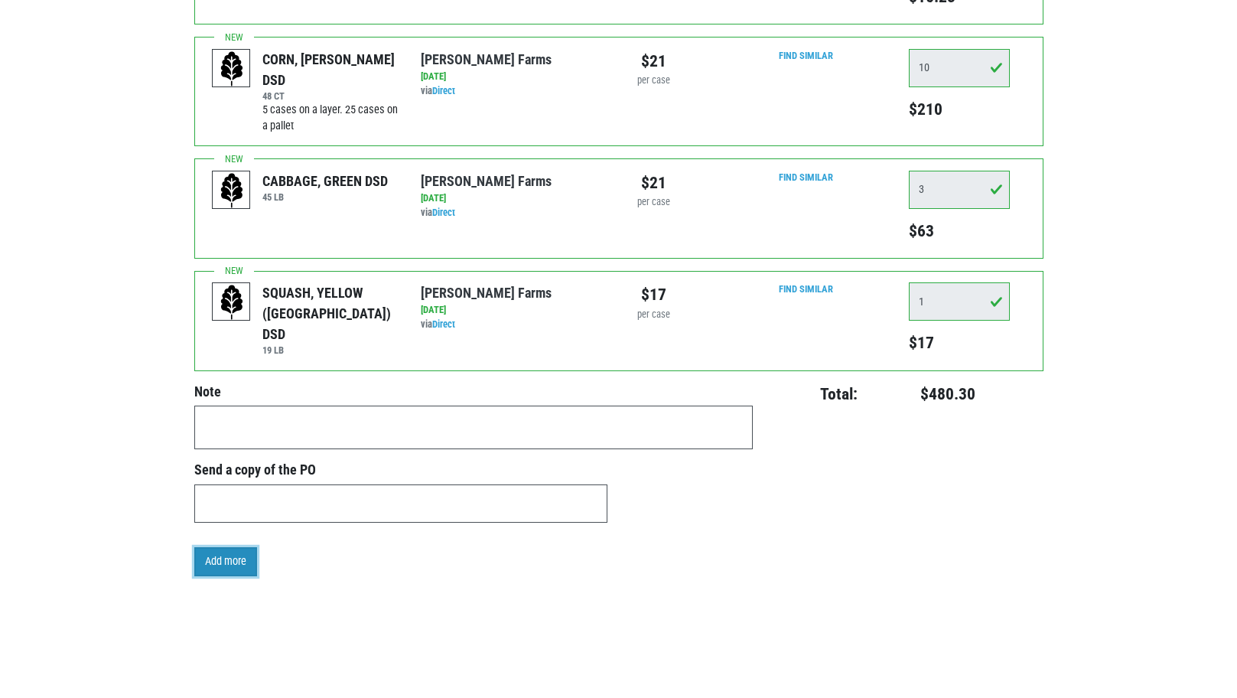
click at [249, 552] on link "Add more" at bounding box center [225, 561] width 63 height 29
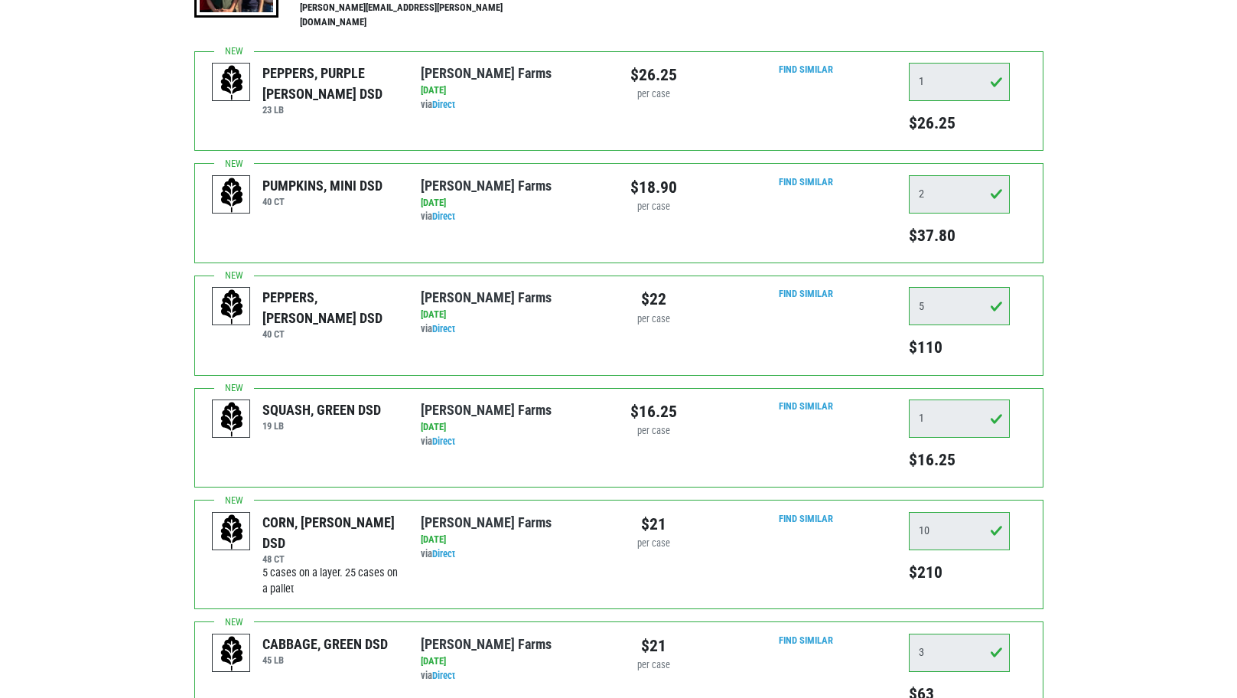
scroll to position [0, 0]
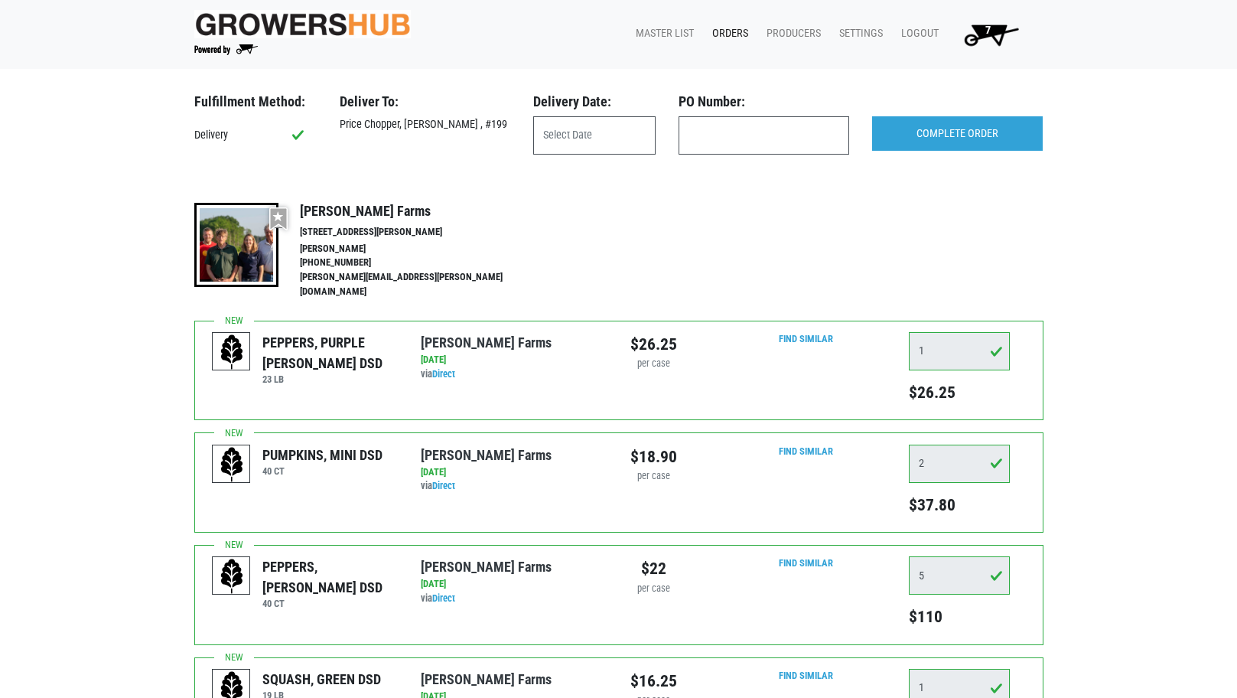
click at [983, 26] on span "7" at bounding box center [988, 36] width 86 height 28
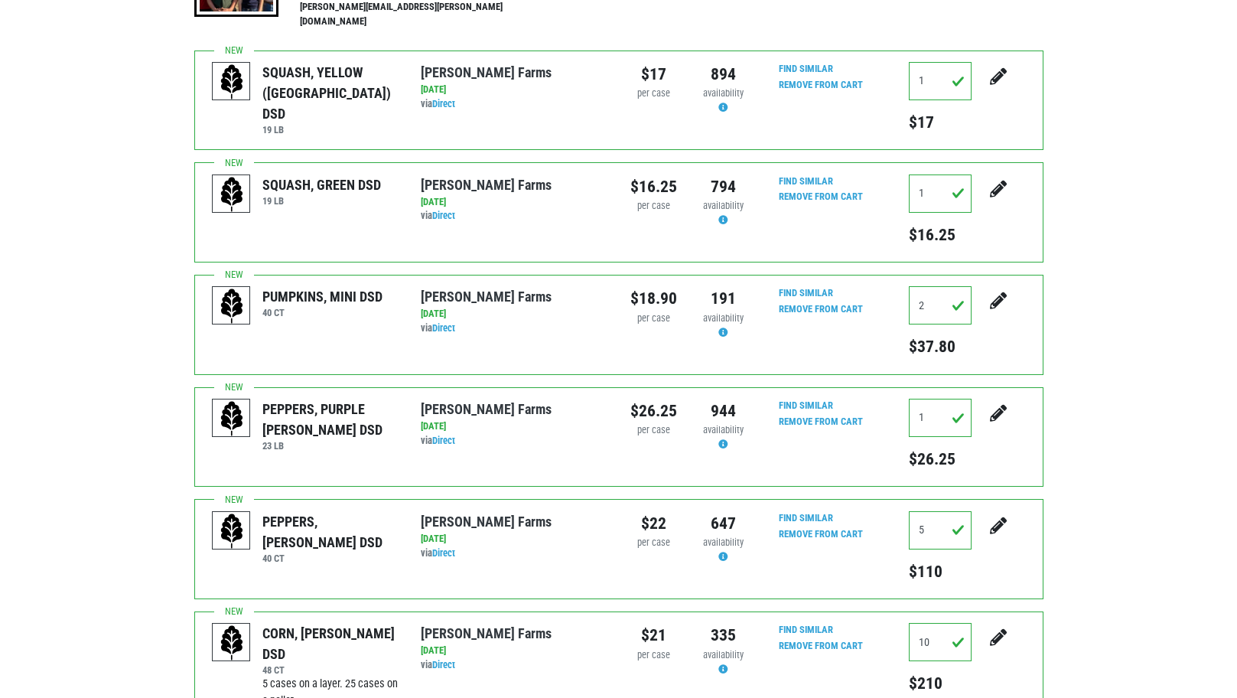
scroll to position [306, 0]
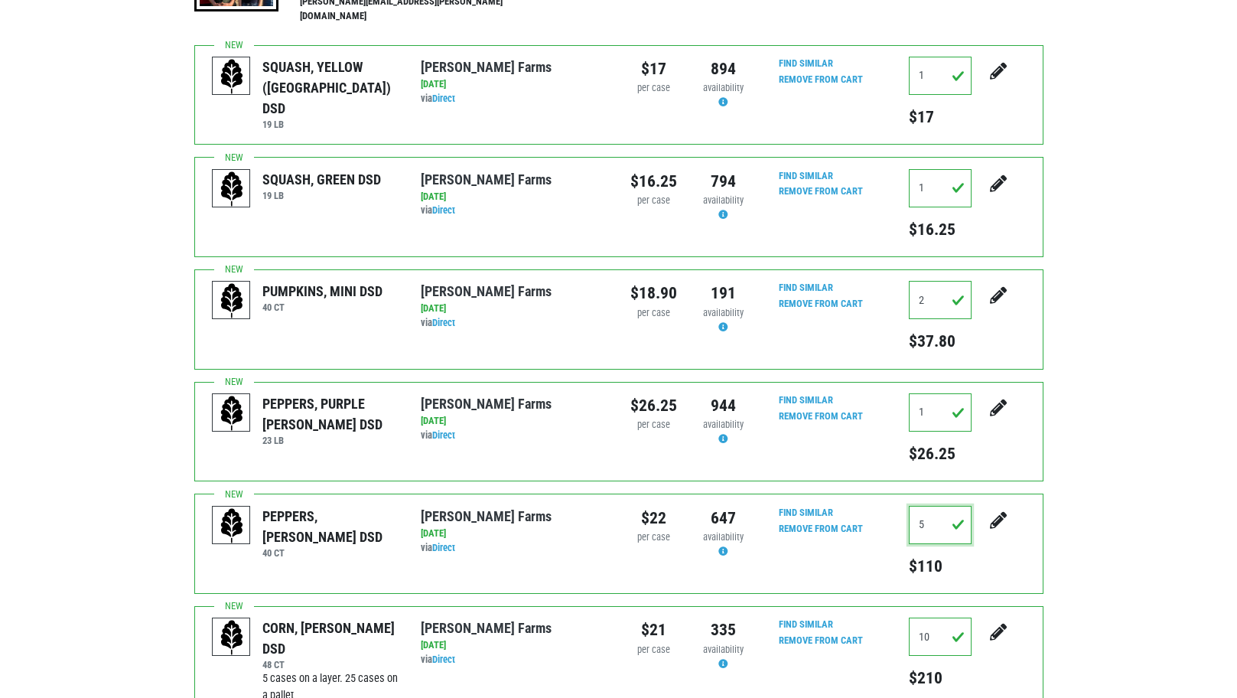
click at [924, 512] on input "5" at bounding box center [940, 525] width 63 height 38
click at [991, 514] on button "submit" at bounding box center [999, 530] width 38 height 48
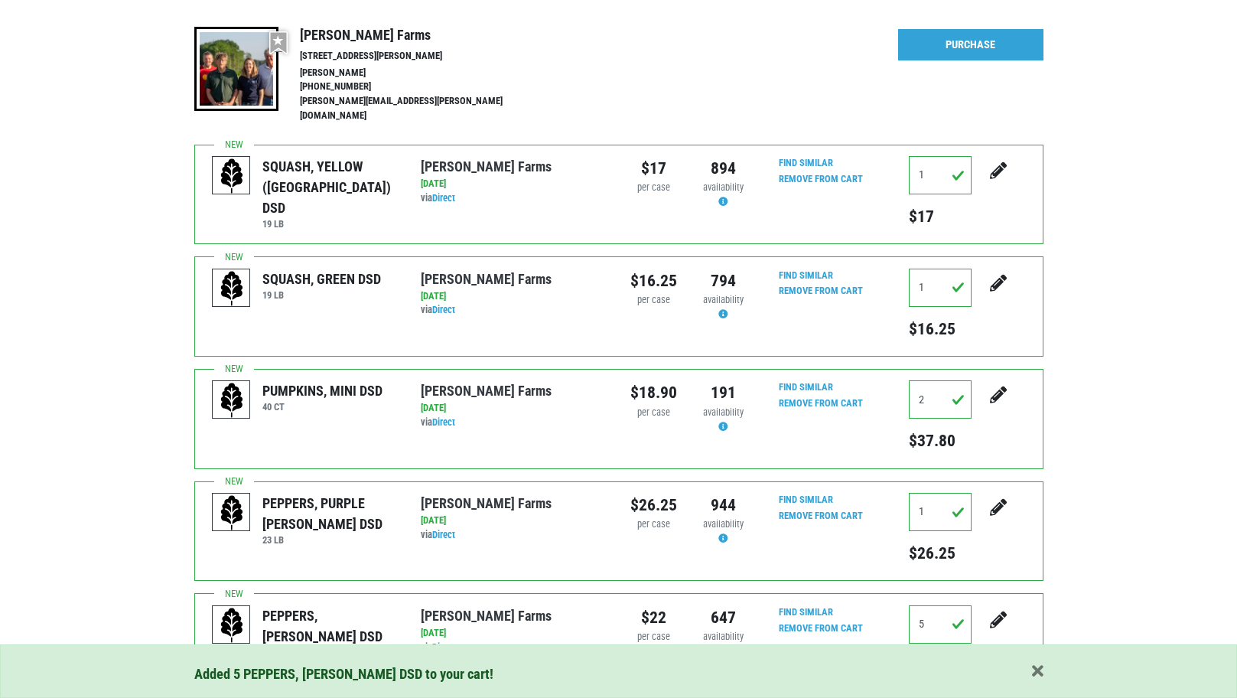
scroll to position [383, 0]
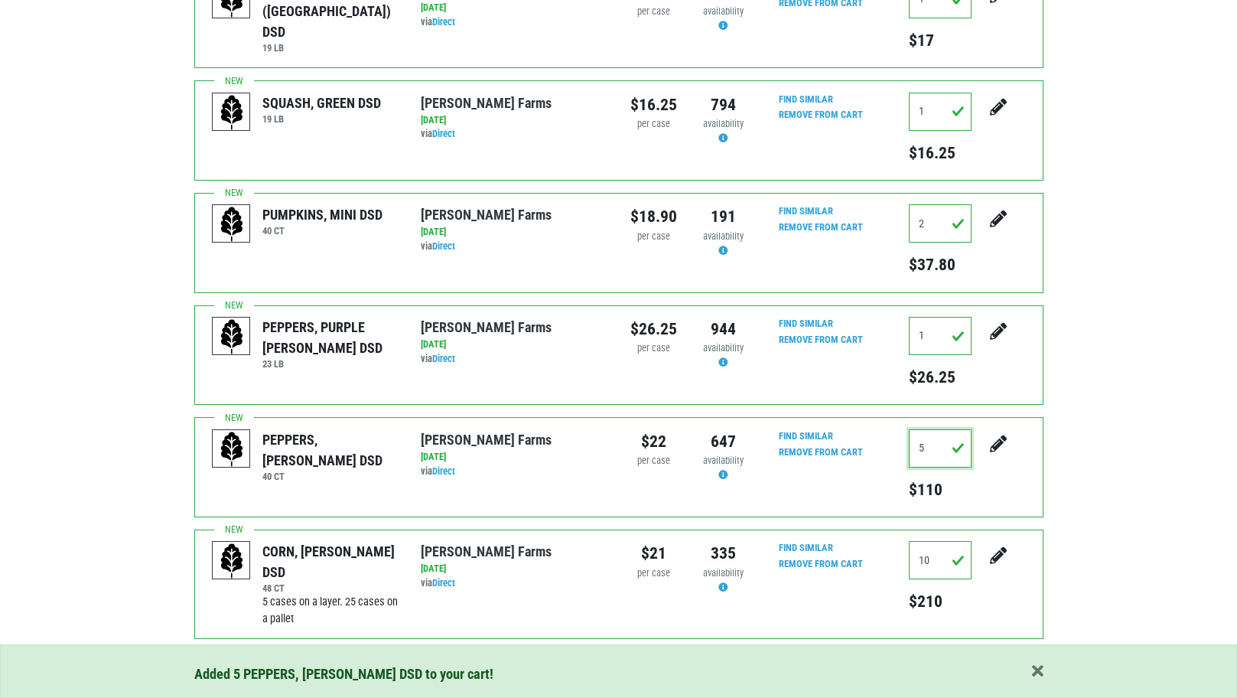
click at [941, 432] on input "5" at bounding box center [940, 448] width 63 height 38
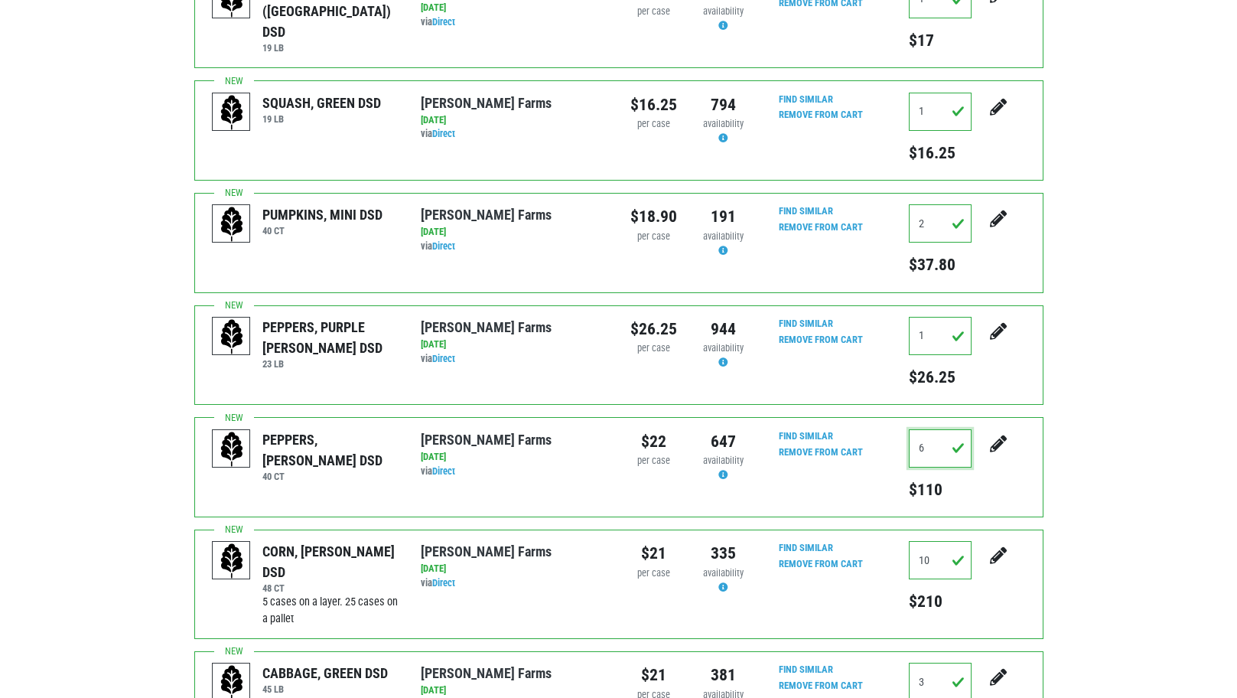
type input "6"
click at [1000, 435] on icon "submit" at bounding box center [998, 443] width 17 height 17
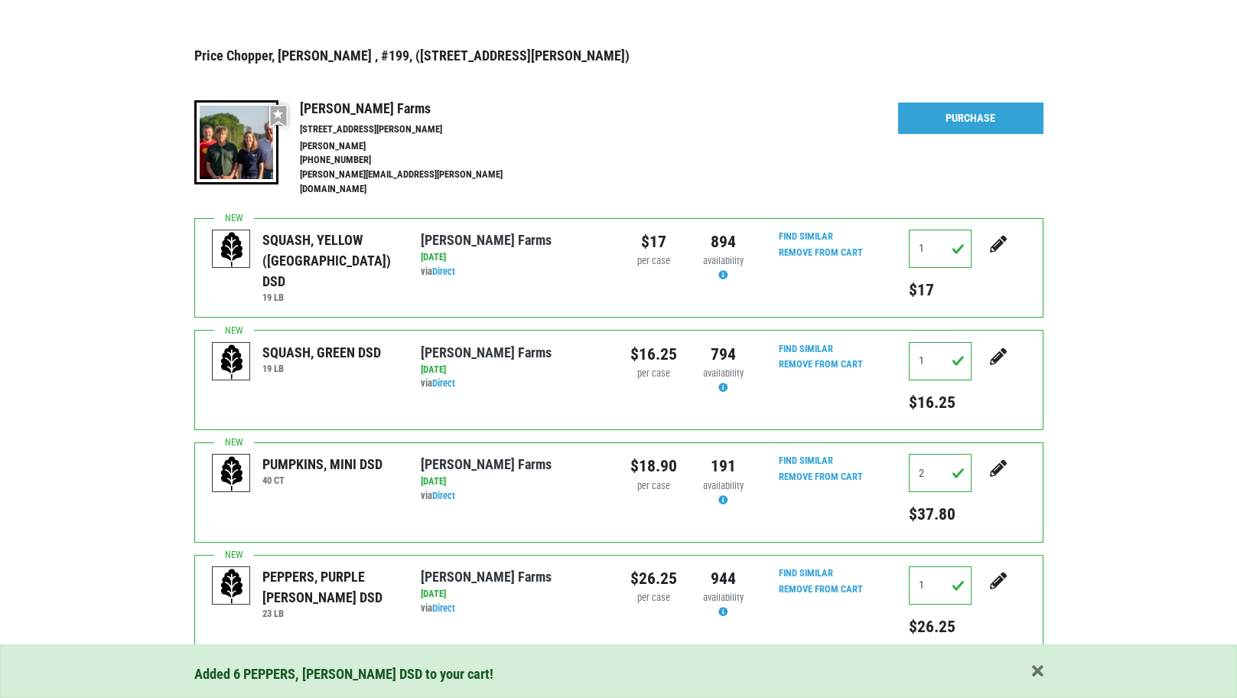
scroll to position [153, 0]
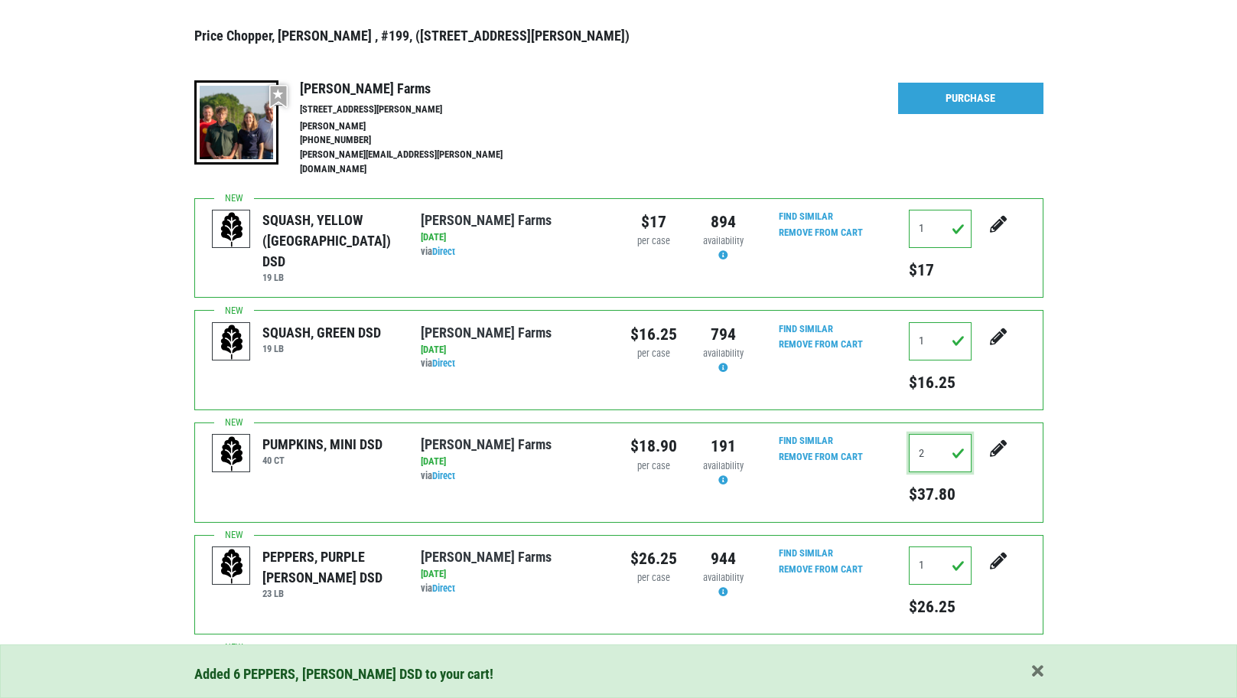
click at [934, 437] on input "2" at bounding box center [940, 453] width 63 height 38
type input "3"
click at [999, 440] on icon "submit" at bounding box center [998, 448] width 17 height 17
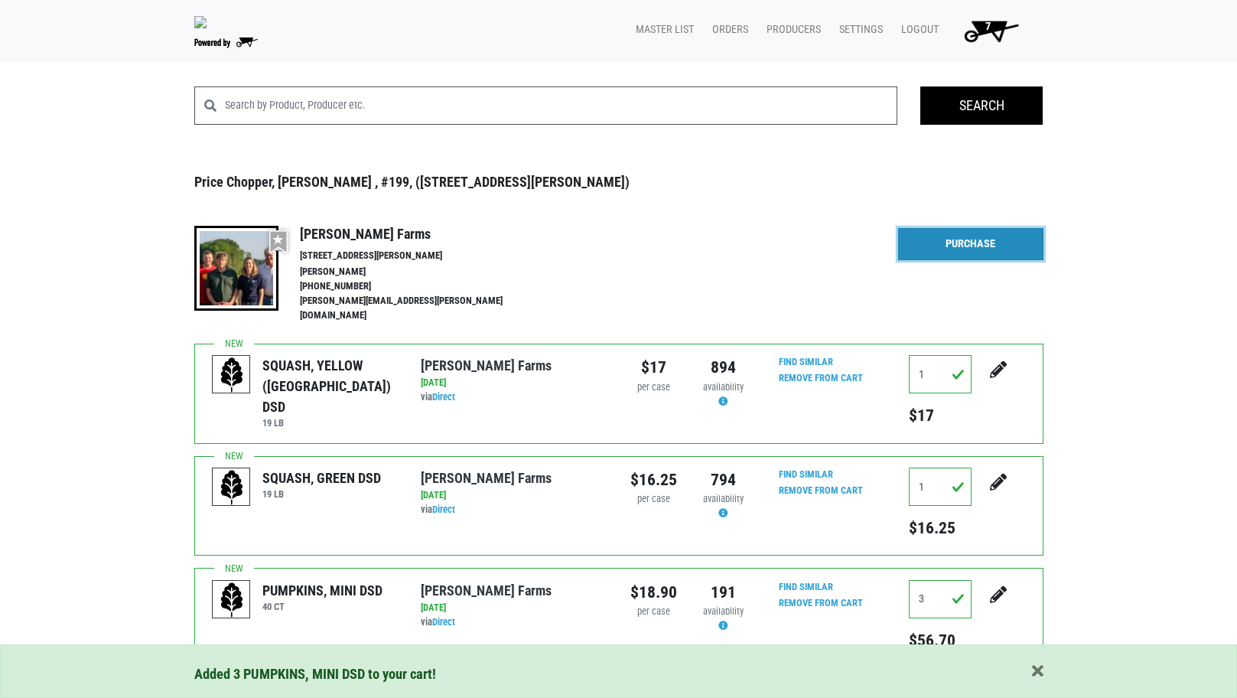
click at [946, 254] on link "Purchase" at bounding box center [970, 244] width 145 height 32
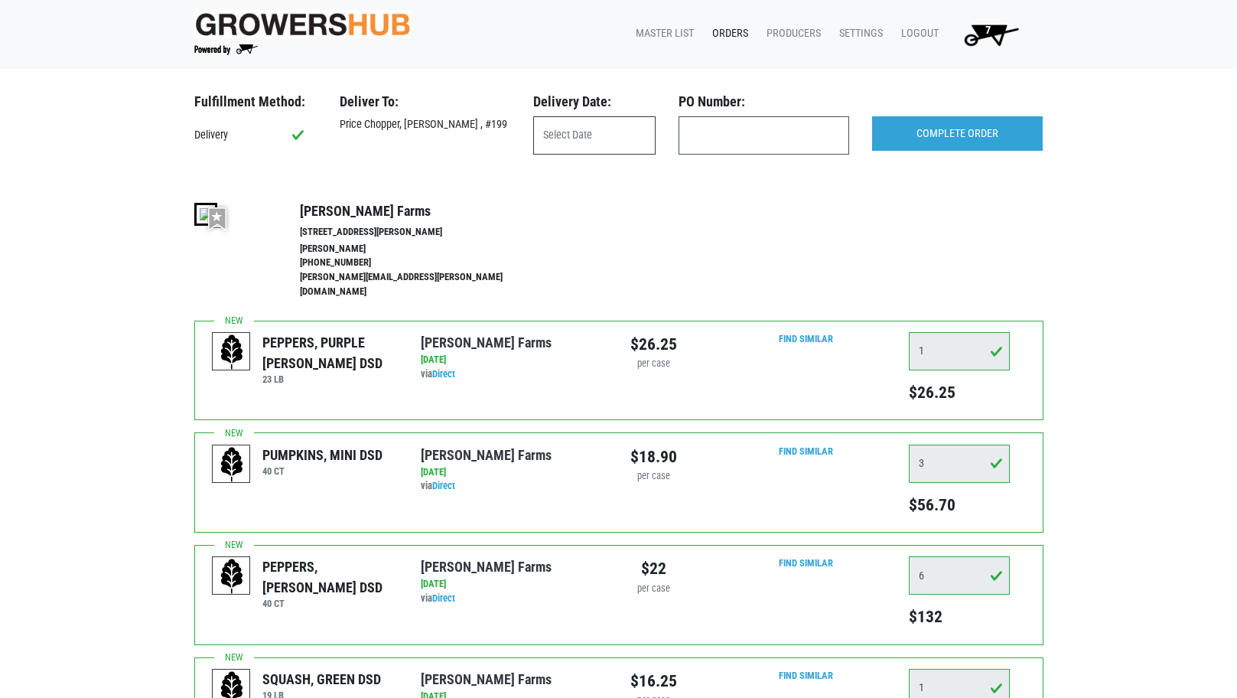
click at [553, 138] on input "text" at bounding box center [594, 135] width 122 height 38
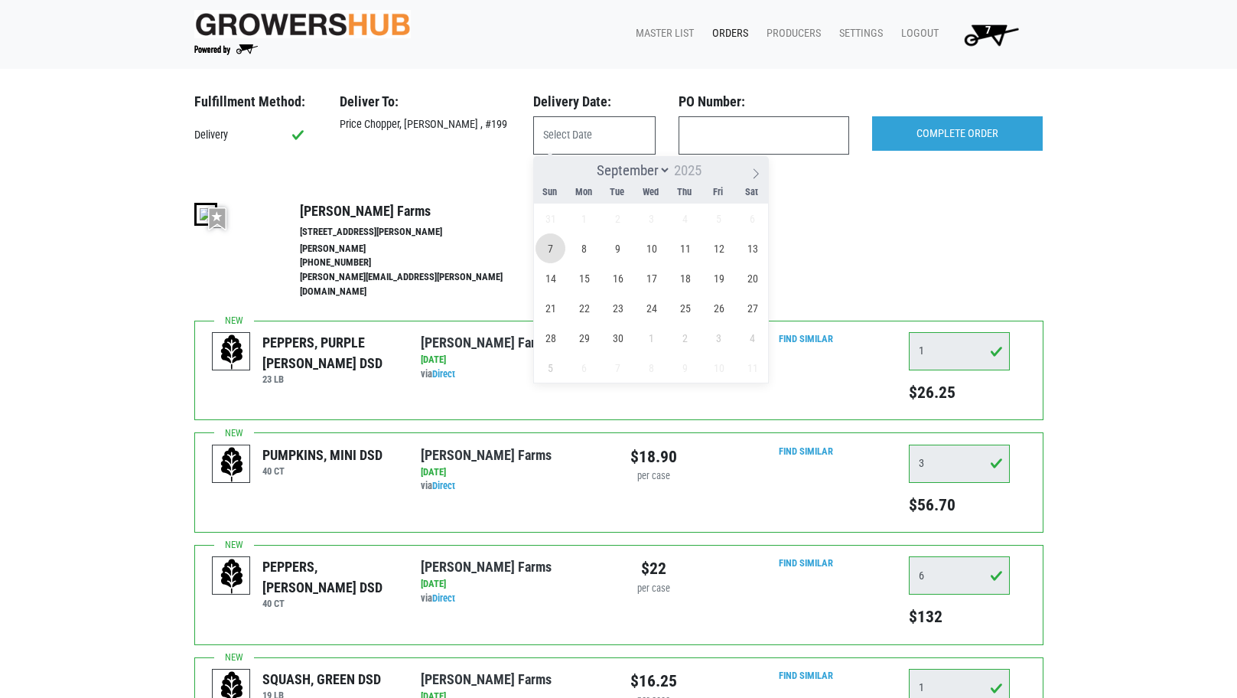
click at [548, 249] on span "7" at bounding box center [551, 248] width 30 height 30
type input "[DATE]"
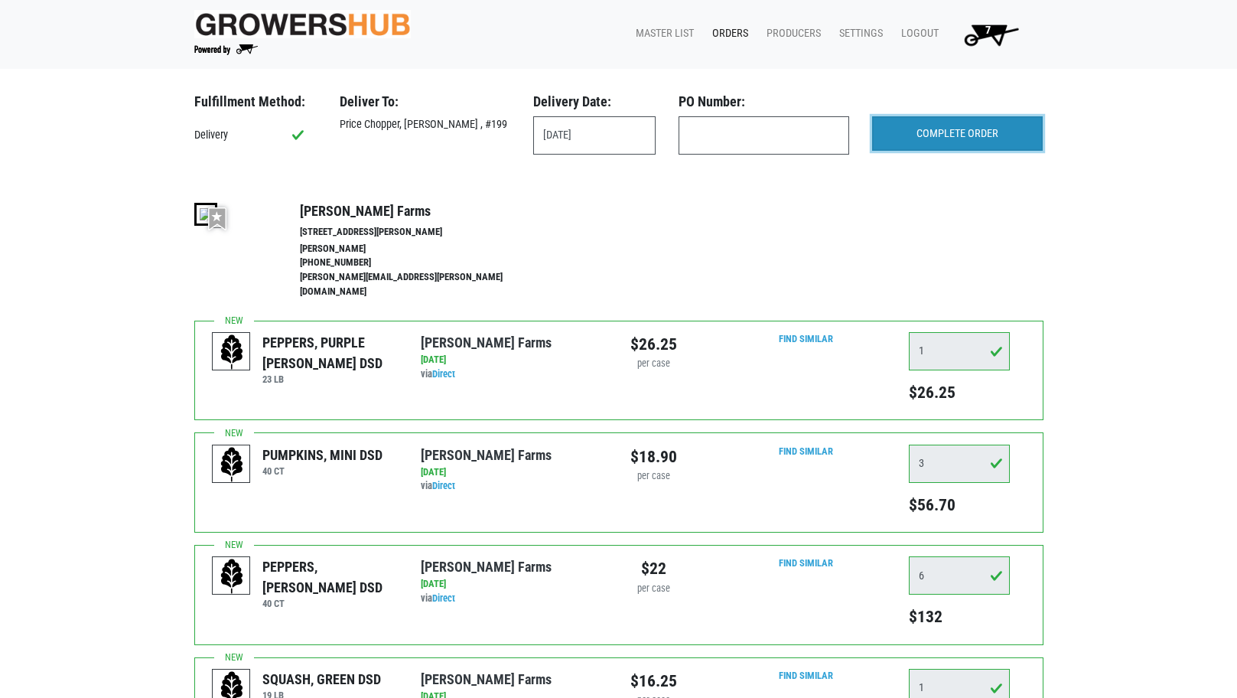
click at [967, 135] on input "COMPLETE ORDER" at bounding box center [957, 133] width 171 height 35
